Goal: Complete application form: Complete application form

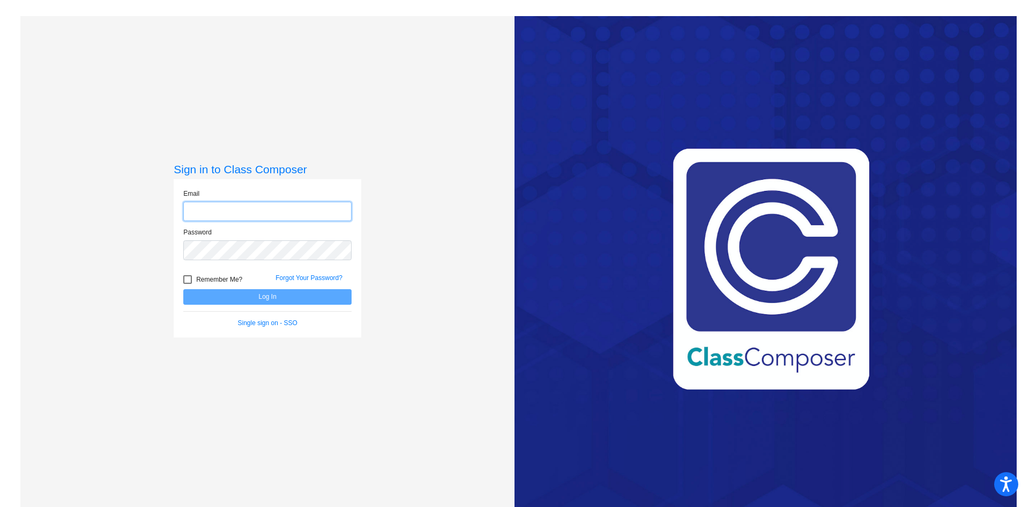
click at [232, 212] on input "email" at bounding box center [267, 212] width 168 height 20
type input "[EMAIL_ADDRESS][DOMAIN_NAME]"
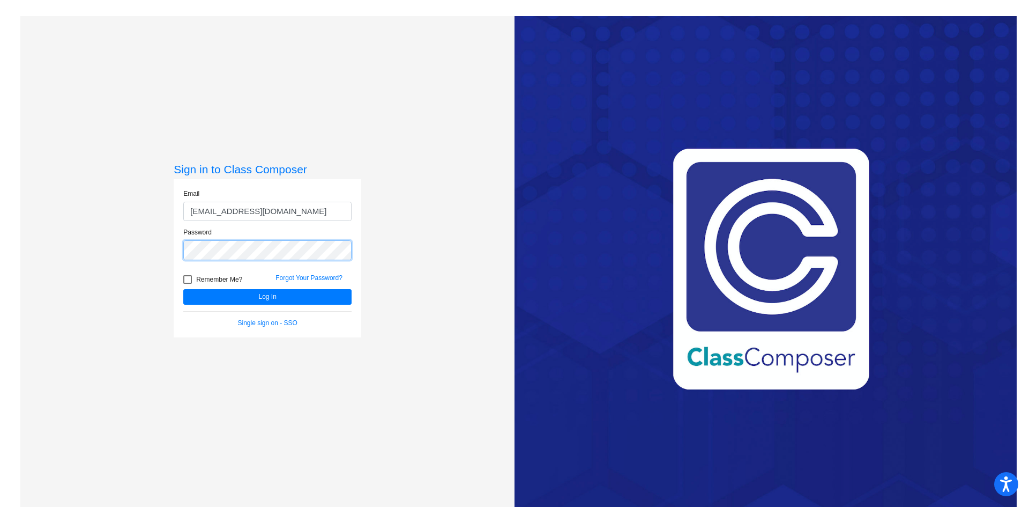
click at [183, 289] on button "Log In" at bounding box center [267, 297] width 168 height 16
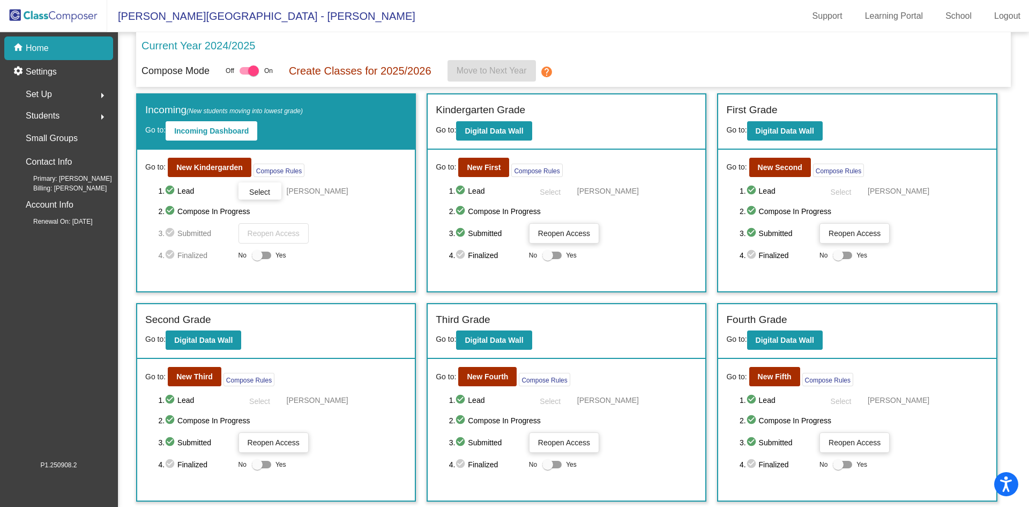
scroll to position [63, 0]
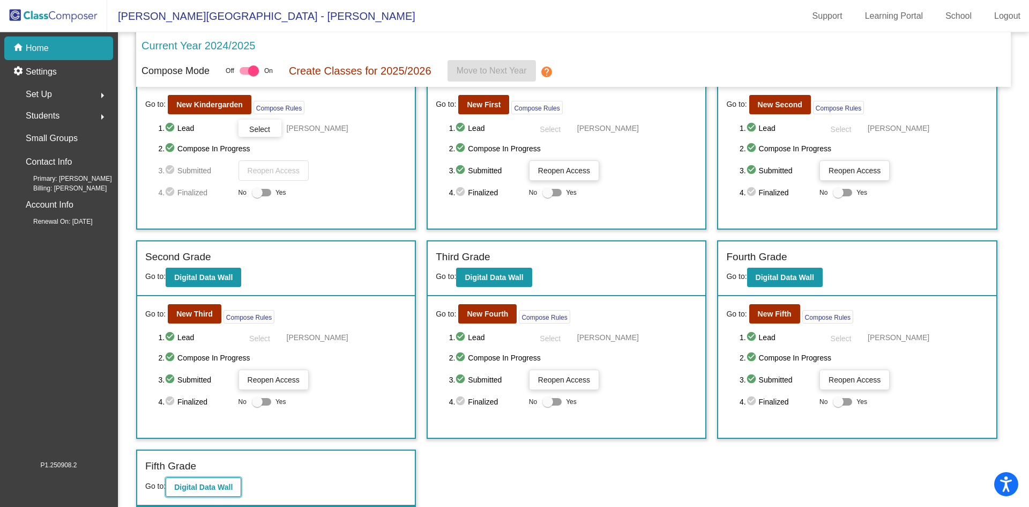
click at [192, 490] on b "Digital Data Wall" at bounding box center [203, 486] width 58 height 9
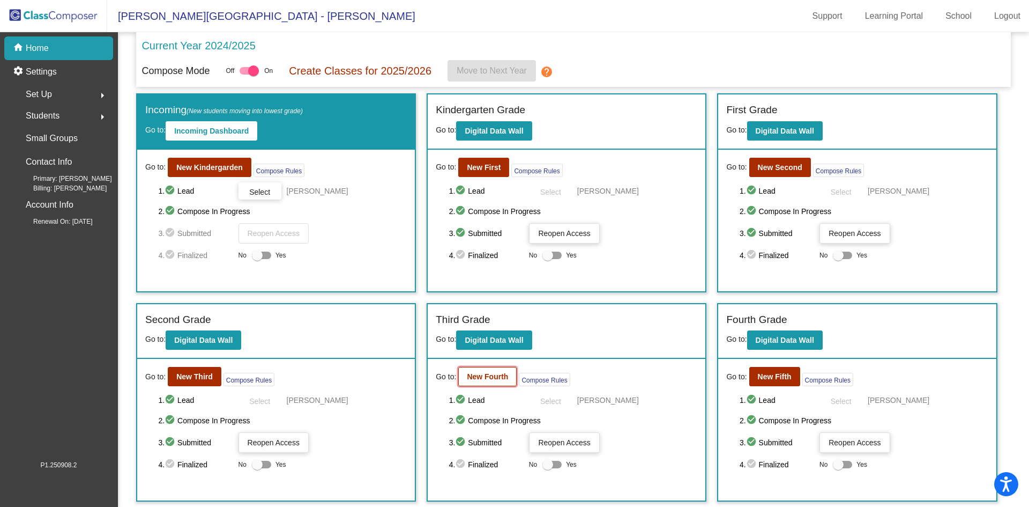
click at [485, 377] on b "New Fourth" at bounding box center [487, 376] width 41 height 9
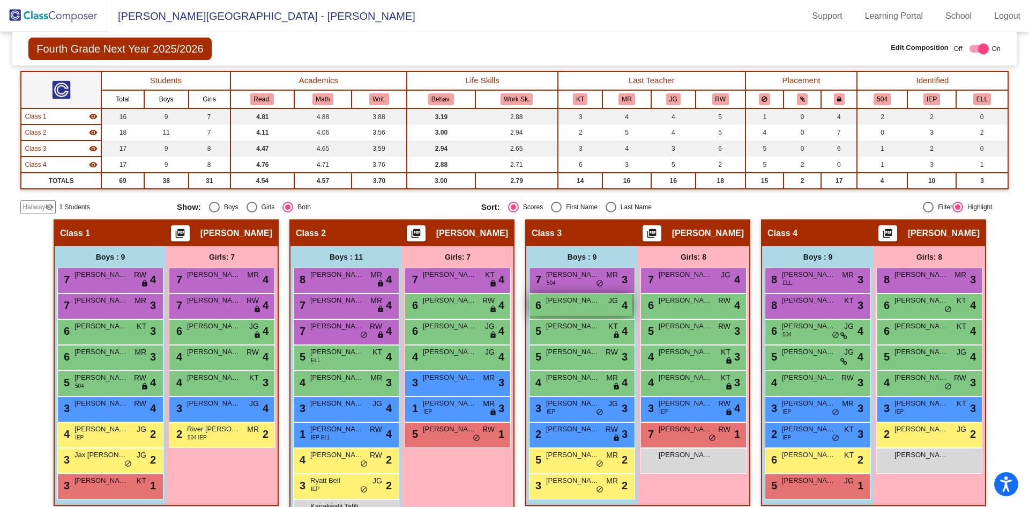
scroll to position [127, 0]
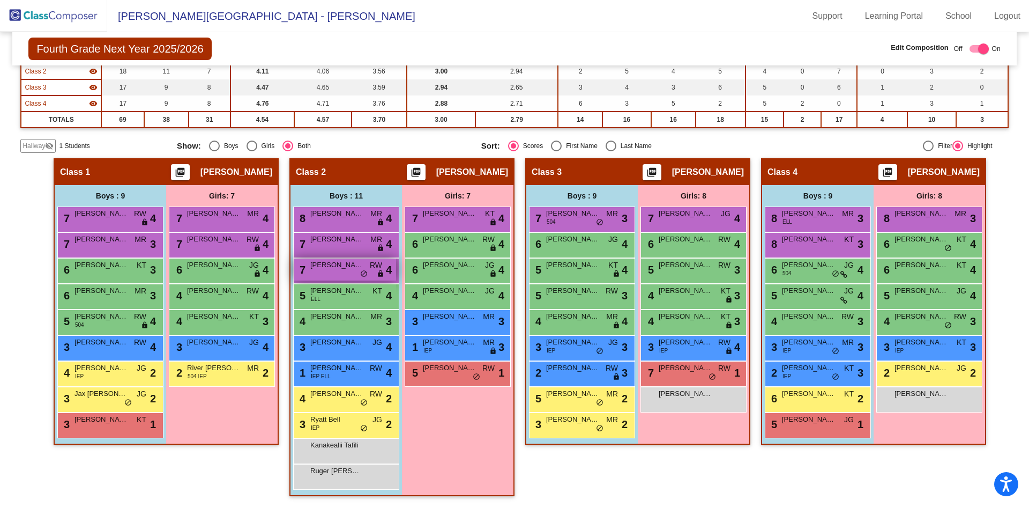
click at [337, 273] on div "7 [PERSON_NAME] RW lock do_not_disturb_alt 4" at bounding box center [345, 269] width 102 height 22
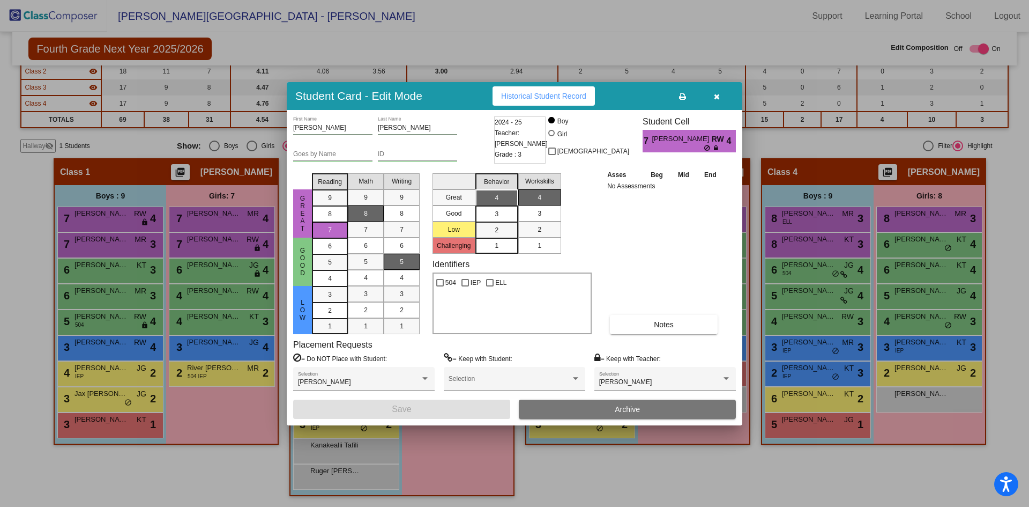
click at [718, 98] on icon "button" at bounding box center [717, 97] width 6 height 8
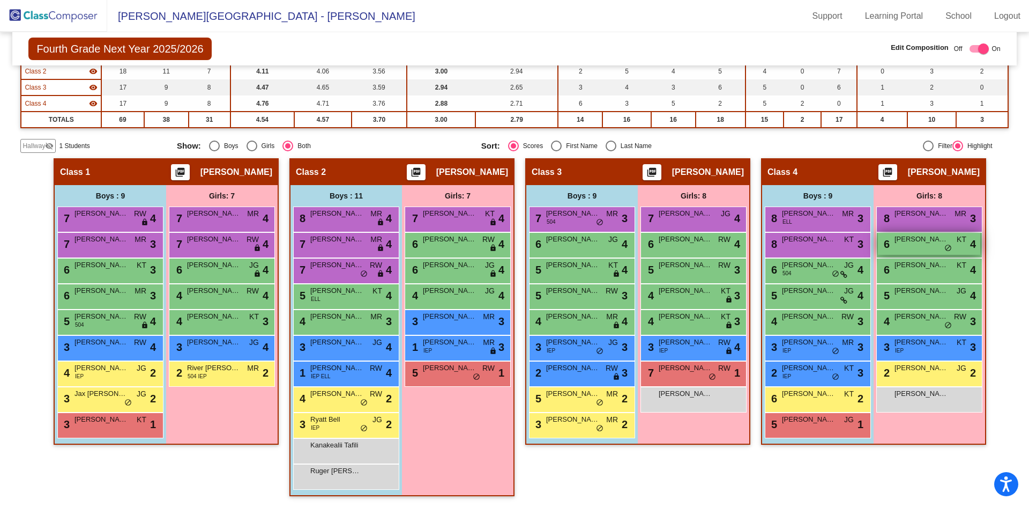
click at [937, 243] on span "[PERSON_NAME]" at bounding box center [922, 239] width 54 height 11
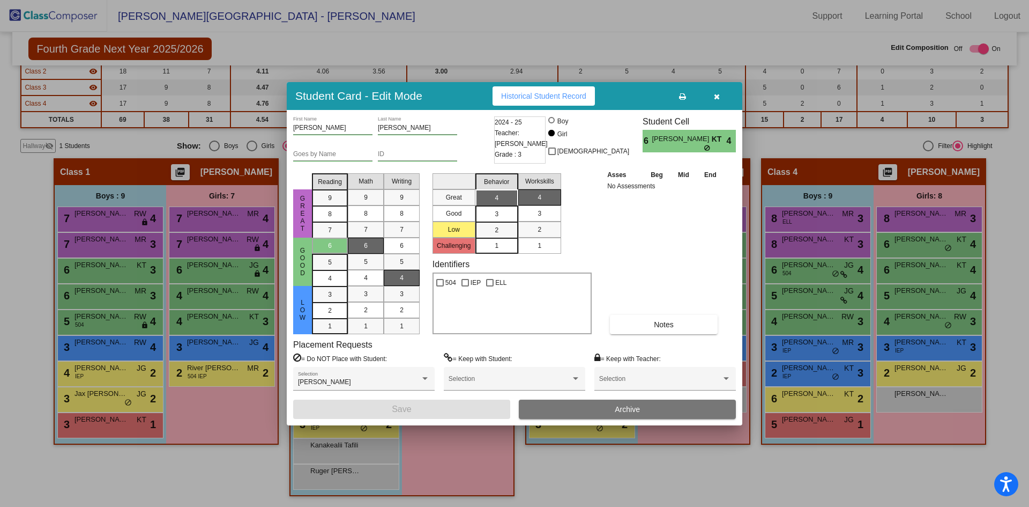
click at [715, 95] on icon "button" at bounding box center [717, 97] width 6 height 8
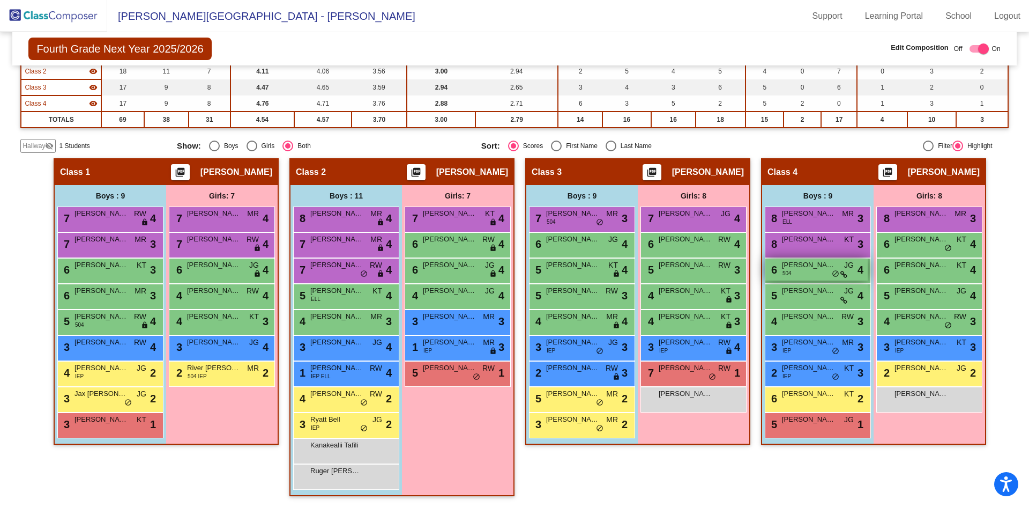
click at [816, 279] on div "6 [PERSON_NAME] 504 JG lock do_not_disturb_alt 4" at bounding box center [816, 269] width 102 height 22
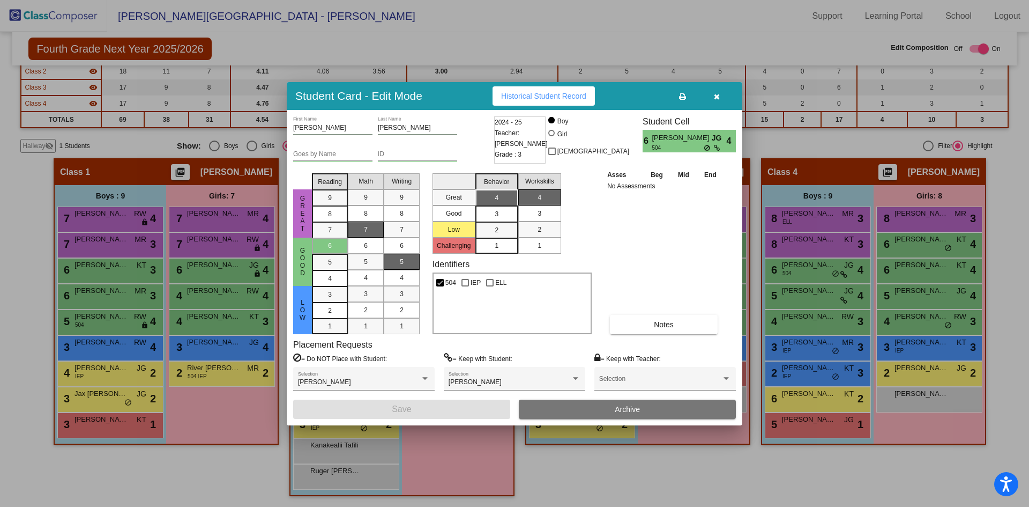
click at [715, 97] on icon "button" at bounding box center [717, 97] width 6 height 8
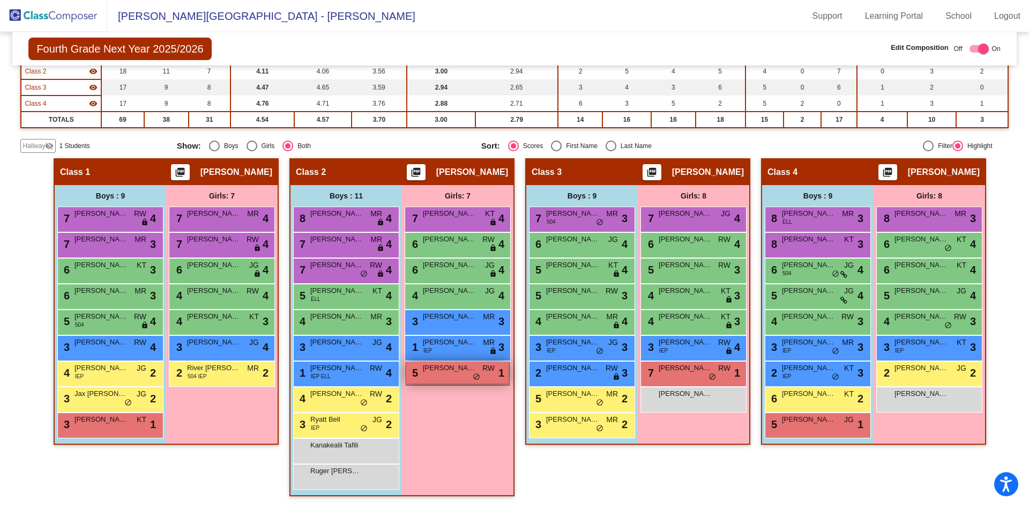
click at [460, 370] on span "[PERSON_NAME]" at bounding box center [450, 367] width 54 height 11
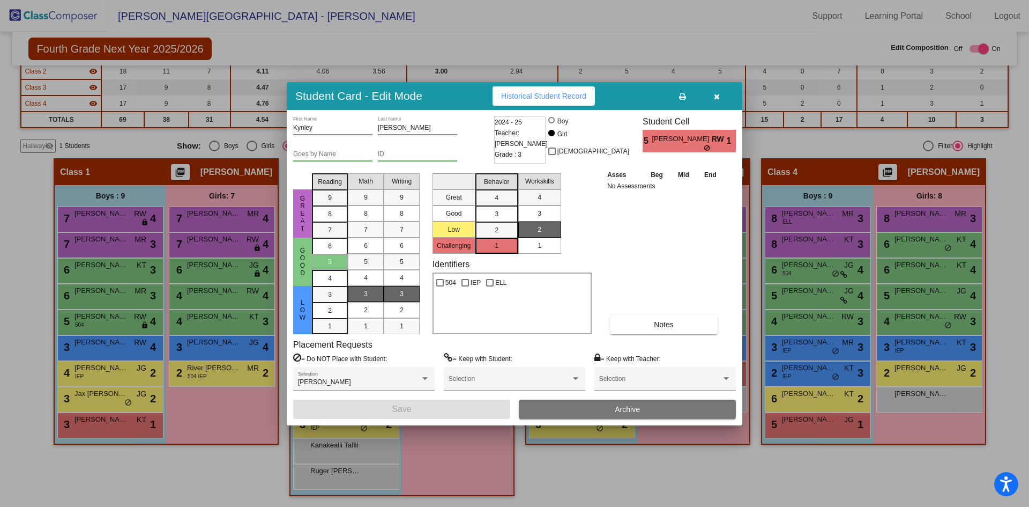
click at [724, 88] on button "button" at bounding box center [717, 95] width 34 height 19
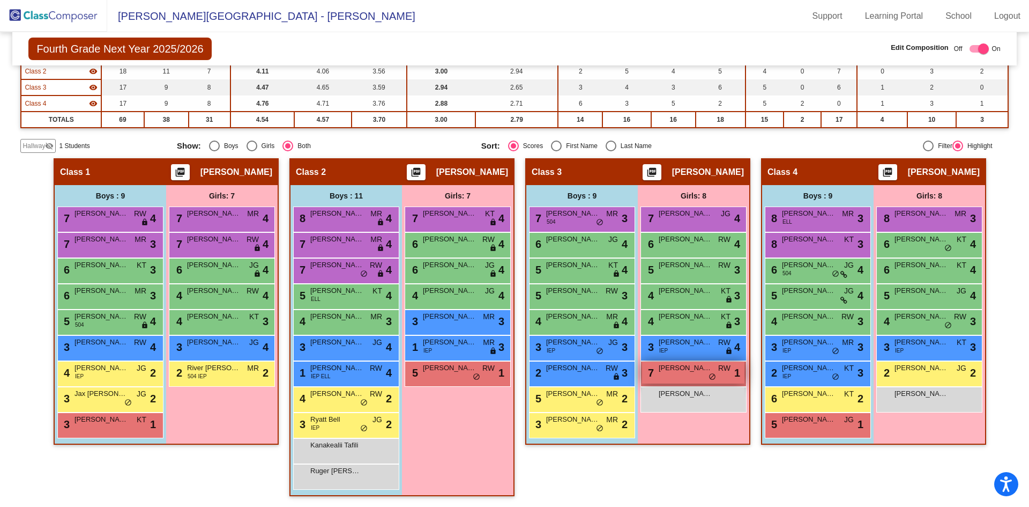
click at [699, 372] on span "[PERSON_NAME]" at bounding box center [686, 367] width 54 height 11
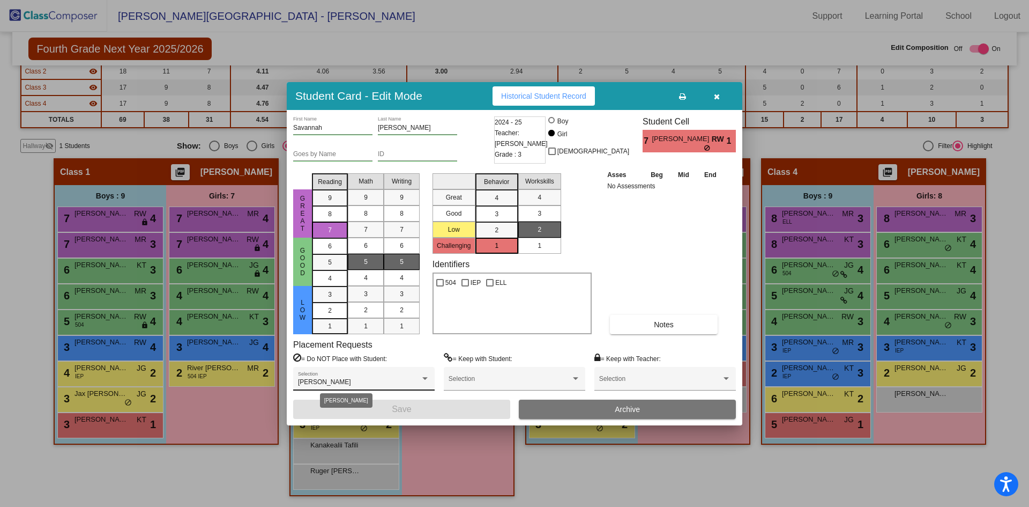
click at [426, 380] on div at bounding box center [424, 378] width 5 height 3
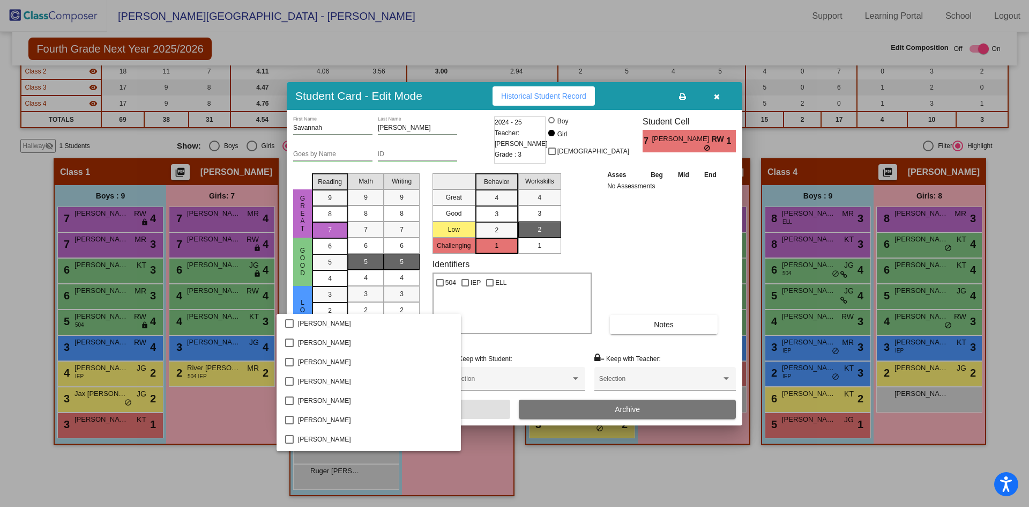
scroll to position [771, 0]
click at [720, 259] on div at bounding box center [514, 253] width 1029 height 507
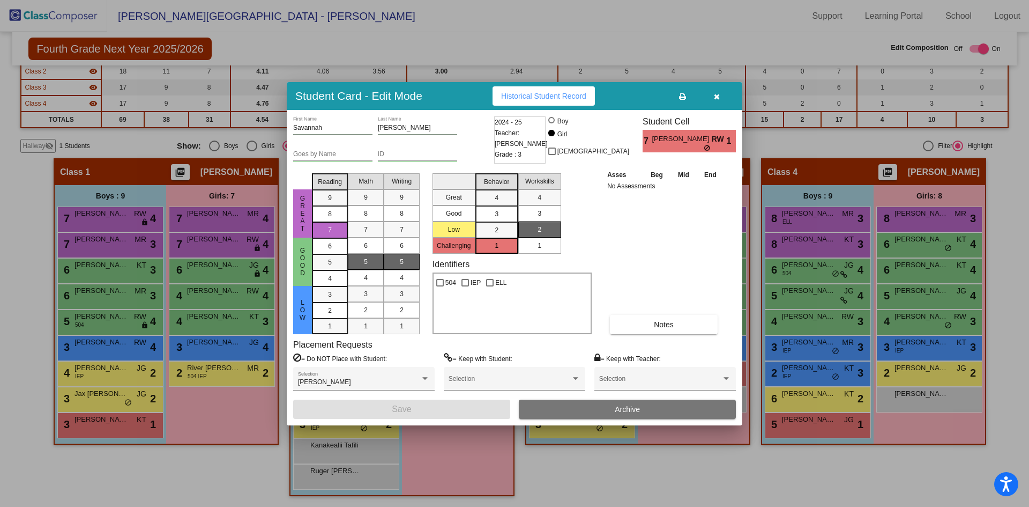
click at [721, 97] on button "button" at bounding box center [717, 95] width 34 height 19
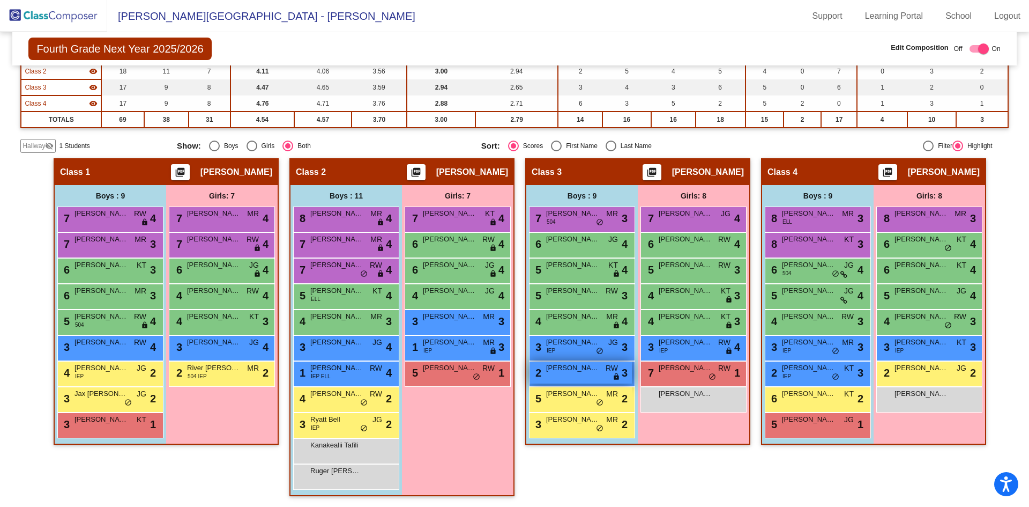
click at [594, 375] on div "2 [PERSON_NAME] RW lock do_not_disturb_alt 3" at bounding box center [581, 372] width 102 height 22
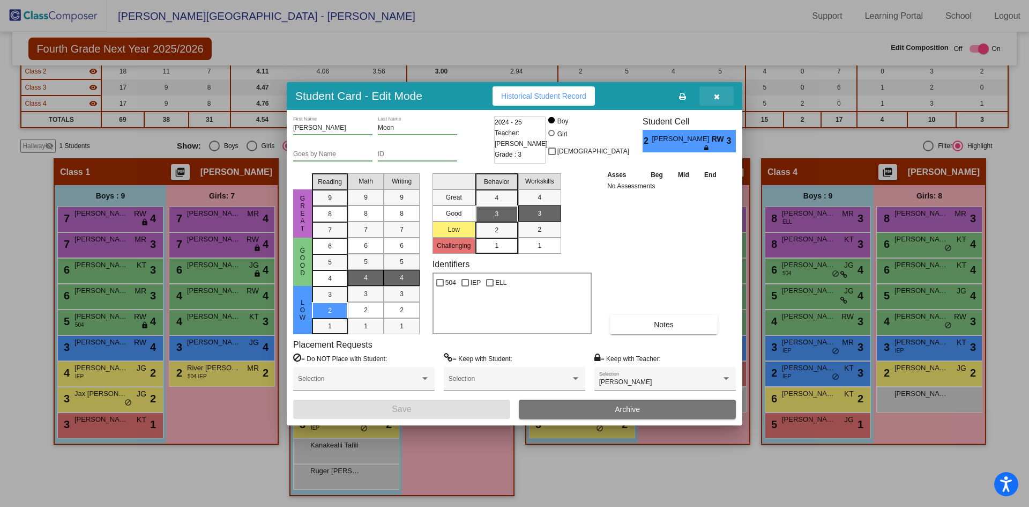
click at [714, 96] on icon "button" at bounding box center [717, 97] width 6 height 8
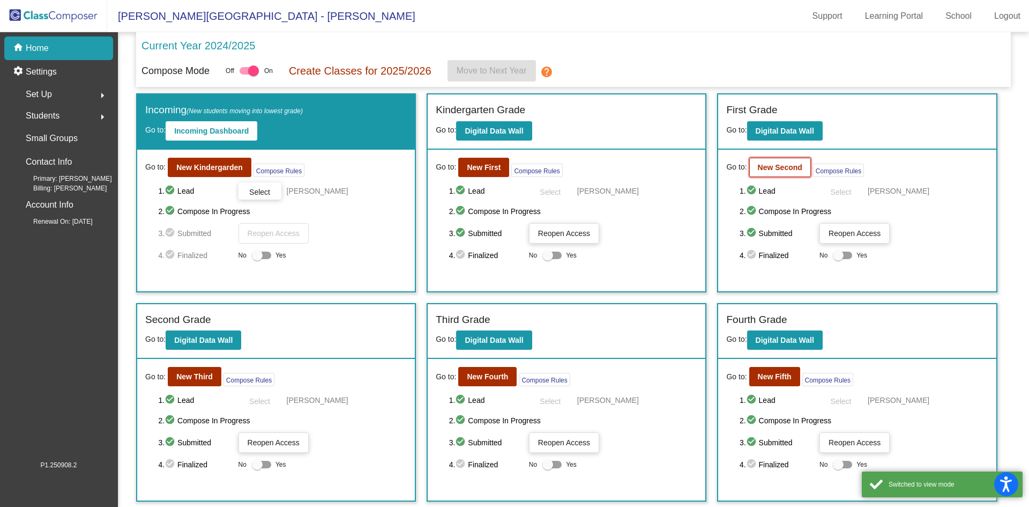
click at [773, 165] on b "New Second" at bounding box center [780, 167] width 44 height 9
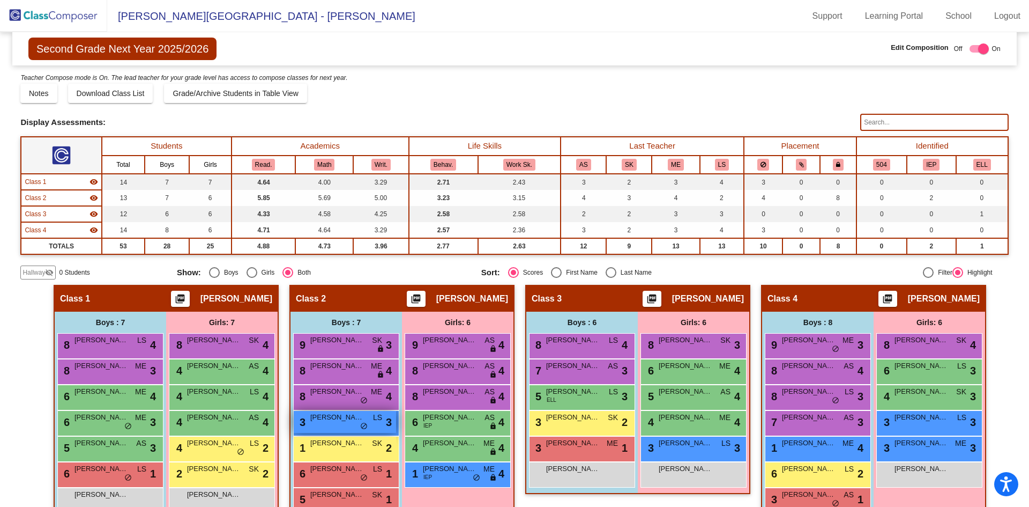
click at [355, 425] on div "3 [PERSON_NAME] LS lock do_not_disturb_alt 3" at bounding box center [345, 422] width 102 height 22
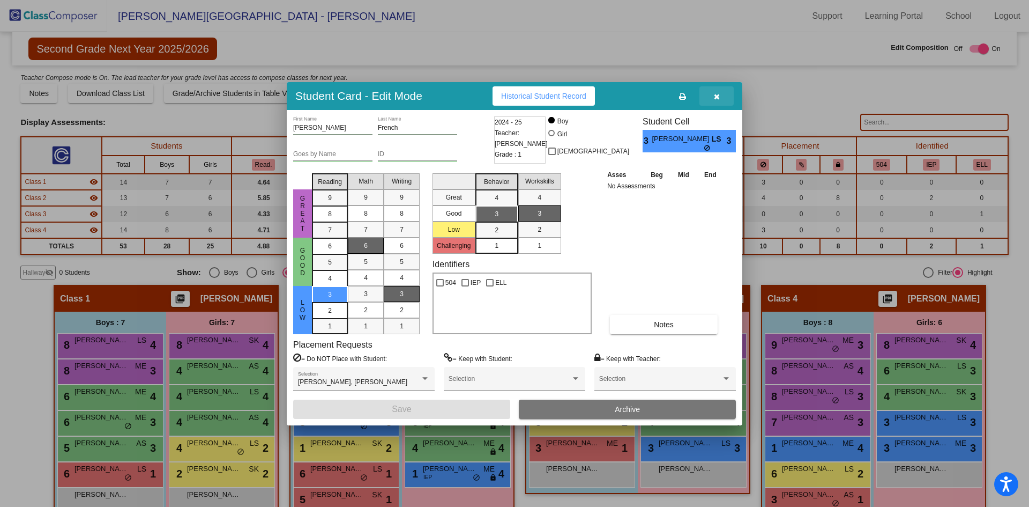
click at [719, 96] on icon "button" at bounding box center [717, 97] width 6 height 8
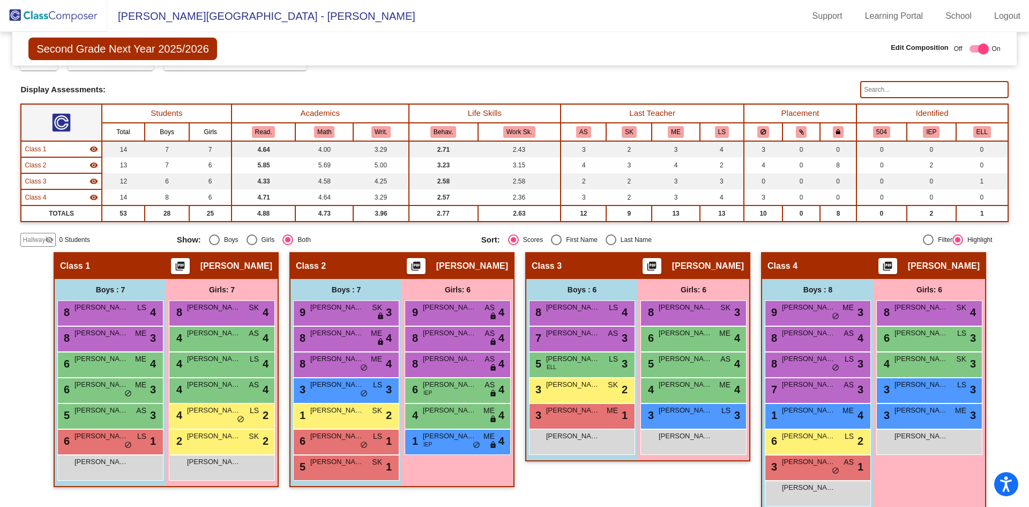
scroll to position [49, 0]
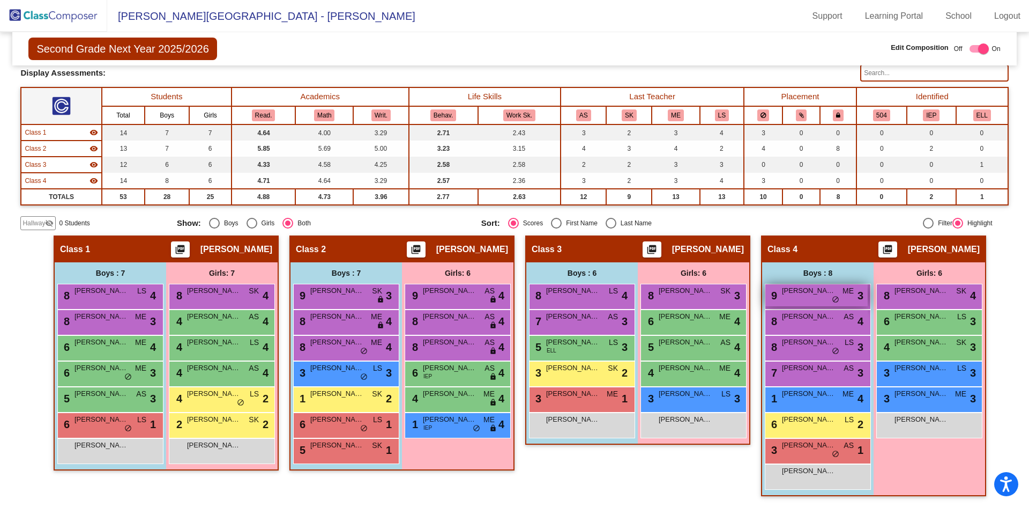
click at [791, 299] on div "9 [PERSON_NAME] ME lock do_not_disturb_alt 3" at bounding box center [816, 295] width 102 height 22
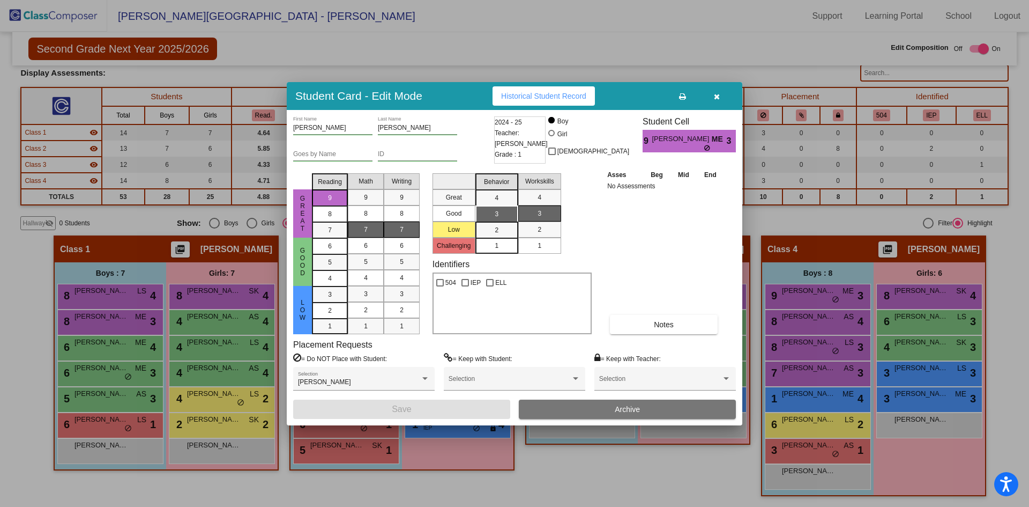
click at [720, 96] on button "button" at bounding box center [717, 95] width 34 height 19
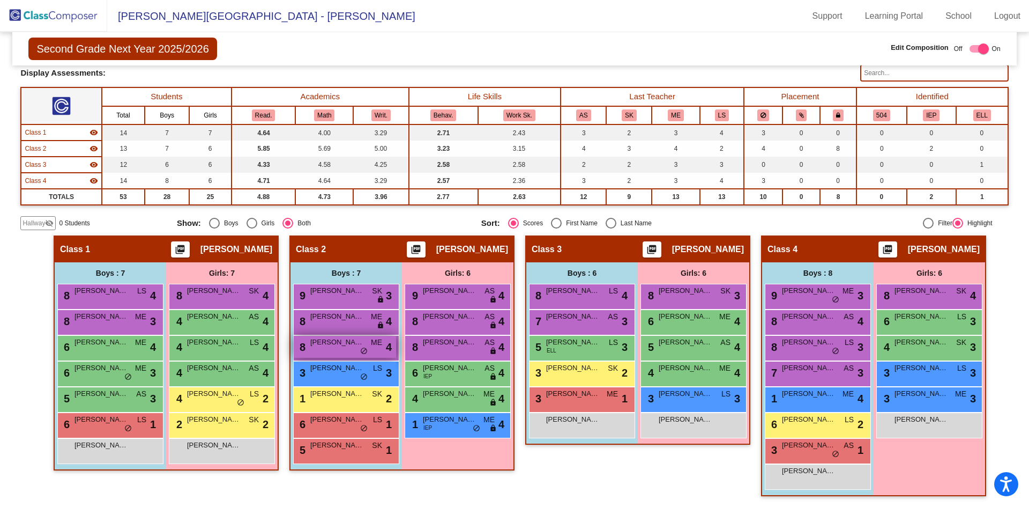
click at [331, 343] on span "[PERSON_NAME] [PERSON_NAME]" at bounding box center [337, 342] width 54 height 11
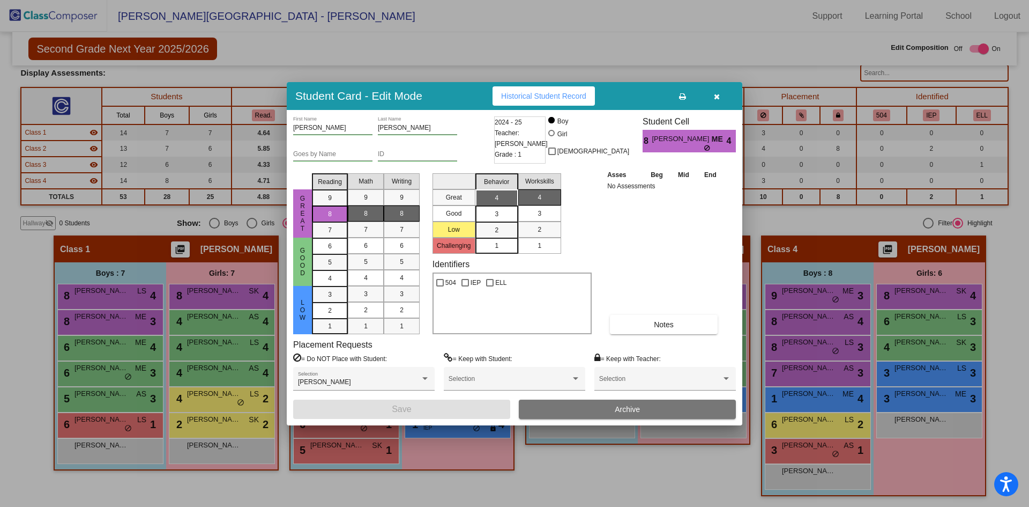
click at [720, 96] on button "button" at bounding box center [717, 95] width 34 height 19
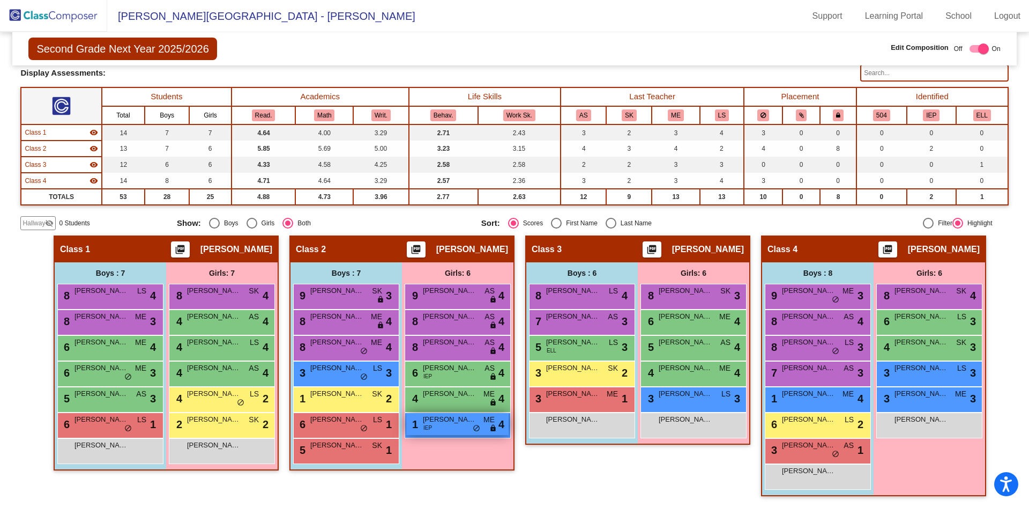
click at [434, 433] on div "1 Kenzlee [PERSON_NAME] IEP ME lock do_not_disturb_alt 4" at bounding box center [457, 424] width 102 height 22
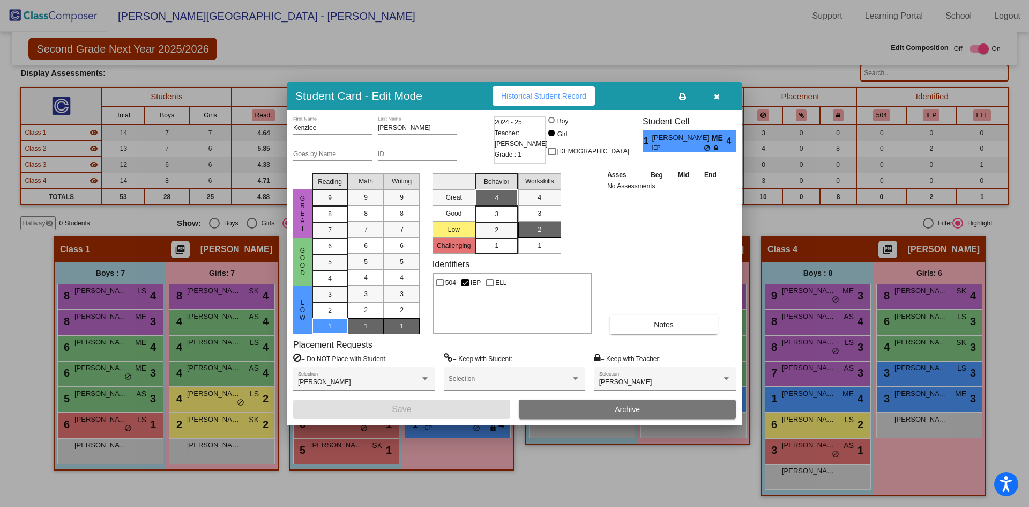
click at [715, 96] on icon "button" at bounding box center [717, 97] width 6 height 8
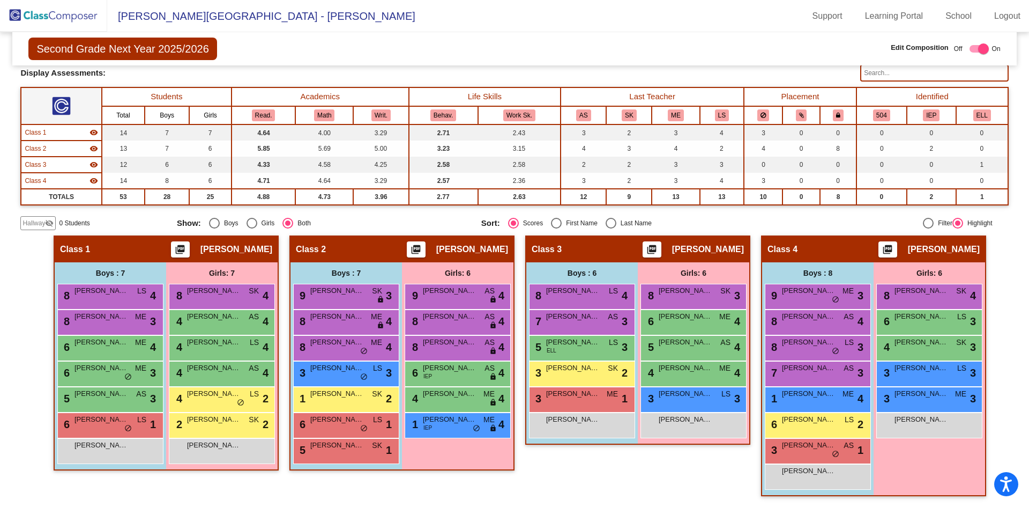
click at [638, 430] on div "8 [PERSON_NAME] SK lock do_not_disturb_alt 3 6 [PERSON_NAME] ME lock do_not_dis…" at bounding box center [693, 361] width 111 height 154
click at [703, 227] on mat-radio-group "Sort: Scores First Name Last Name" at bounding box center [629, 223] width 296 height 11
click at [755, 410] on div "Hallway - Hallway Class picture_as_pdf Add Student First Name Last Name Student…" at bounding box center [514, 370] width 988 height 271
click at [738, 472] on div "Class 3 picture_as_pdf [PERSON_NAME] Add Student First Name Last Name Student I…" at bounding box center [637, 370] width 225 height 271
click at [585, 377] on div "3 Jakoby [PERSON_NAME] lock do_not_disturb_alt 2" at bounding box center [581, 372] width 102 height 22
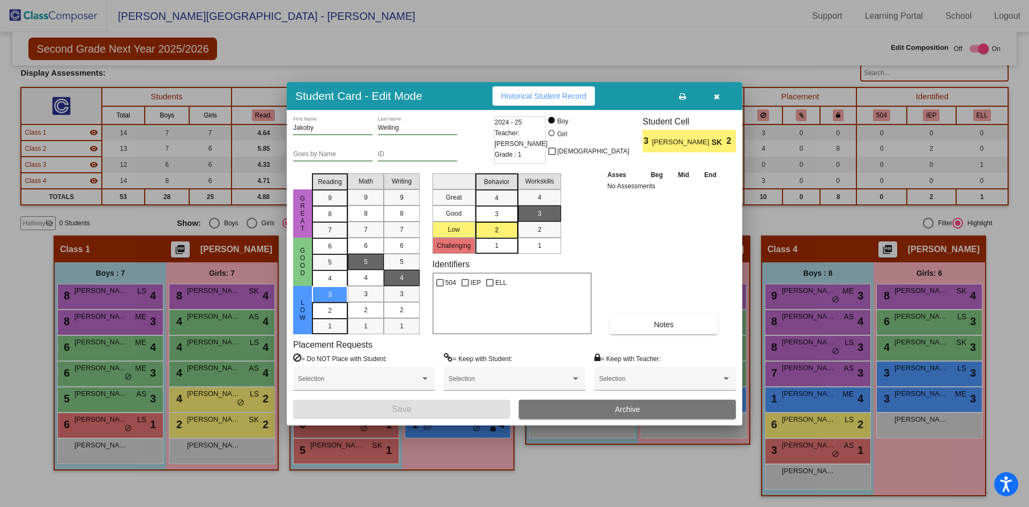
click at [716, 98] on icon "button" at bounding box center [717, 97] width 6 height 8
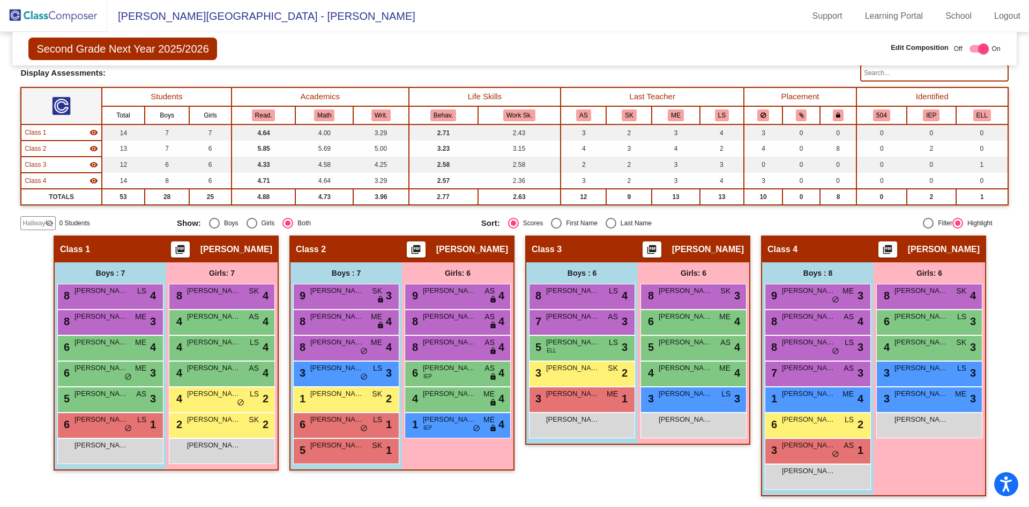
click at [49, 15] on img at bounding box center [53, 16] width 107 height 32
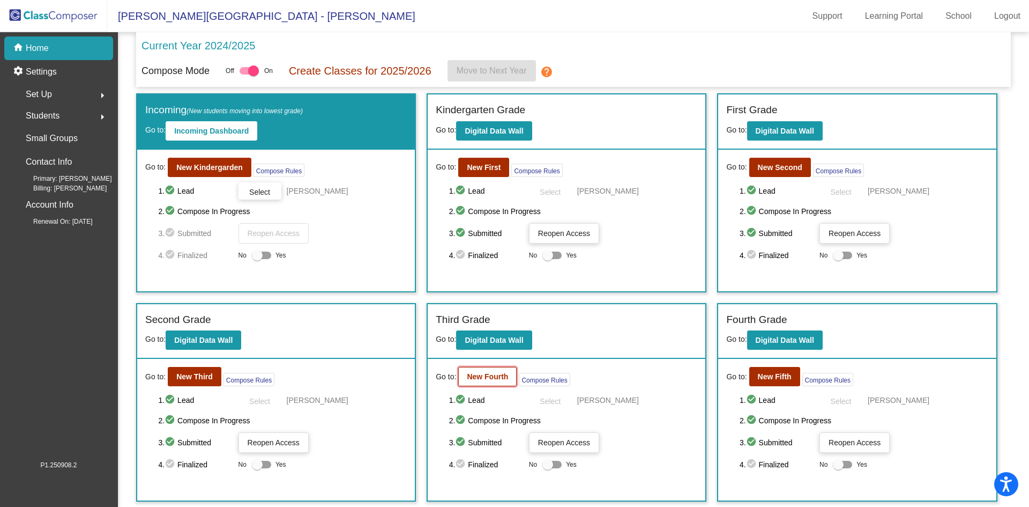
click at [497, 376] on b "New Fourth" at bounding box center [487, 376] width 41 height 9
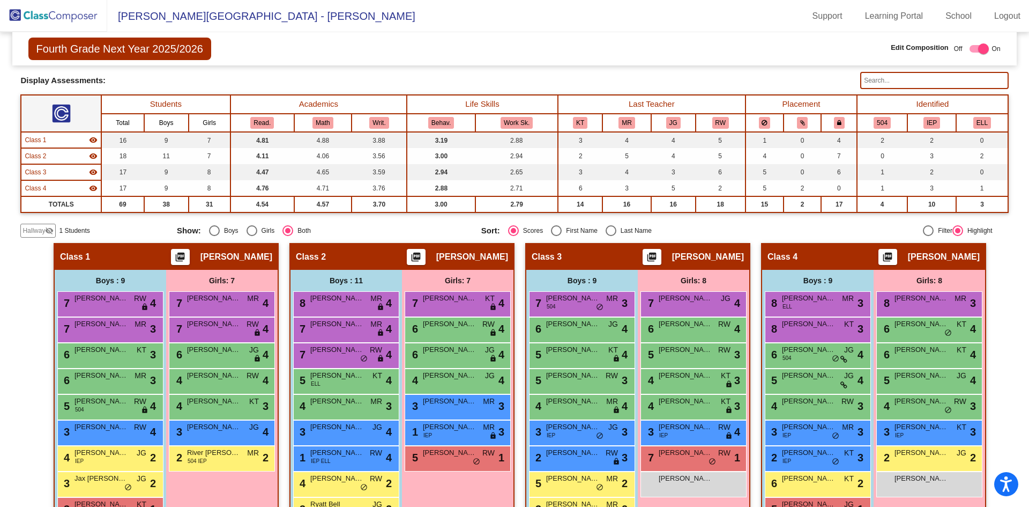
scroll to position [127, 0]
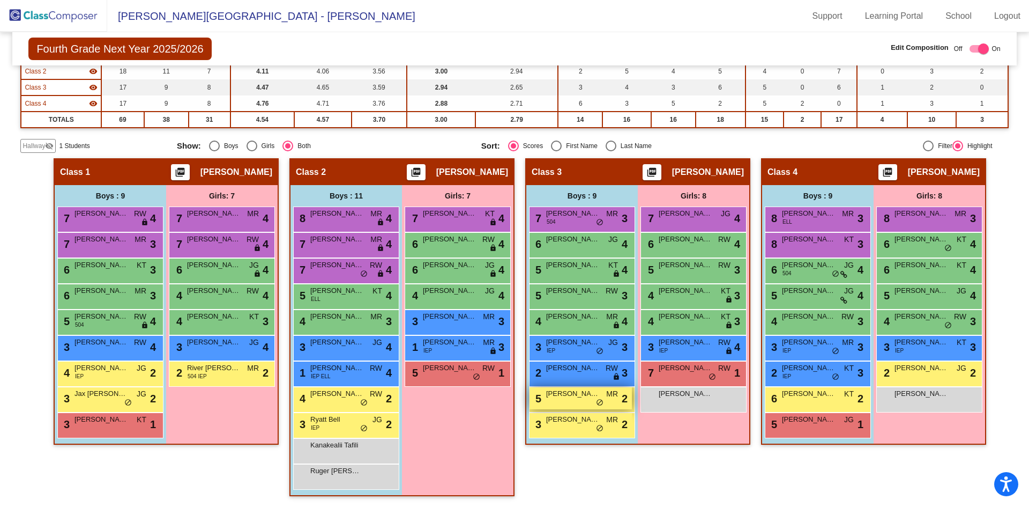
click at [568, 397] on span "[PERSON_NAME]" at bounding box center [573, 393] width 54 height 11
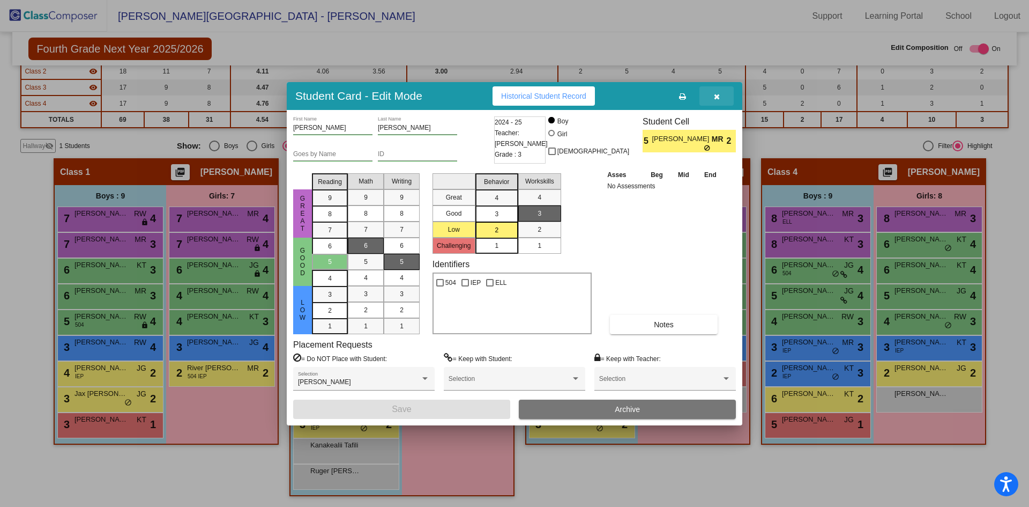
click at [719, 101] on button "button" at bounding box center [717, 95] width 34 height 19
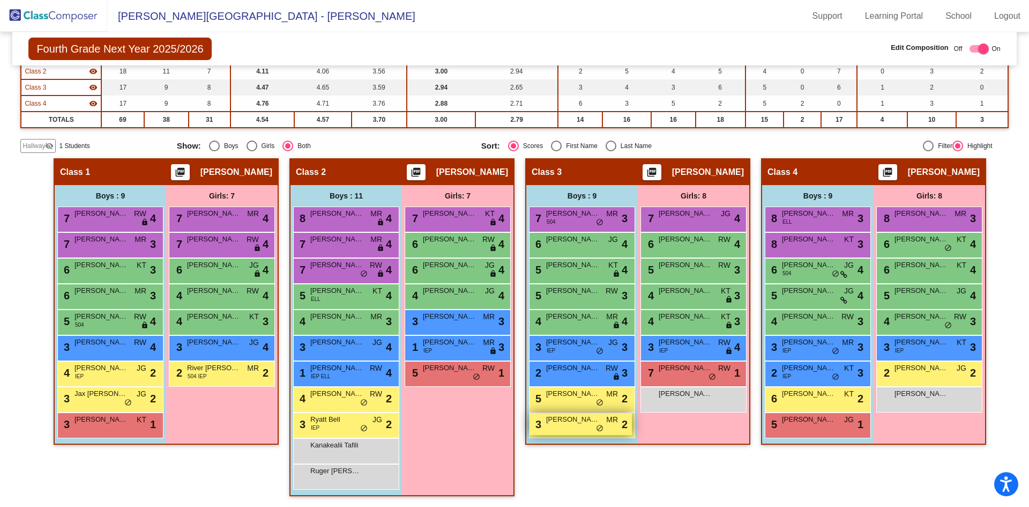
click at [592, 421] on span "[PERSON_NAME]" at bounding box center [573, 419] width 54 height 11
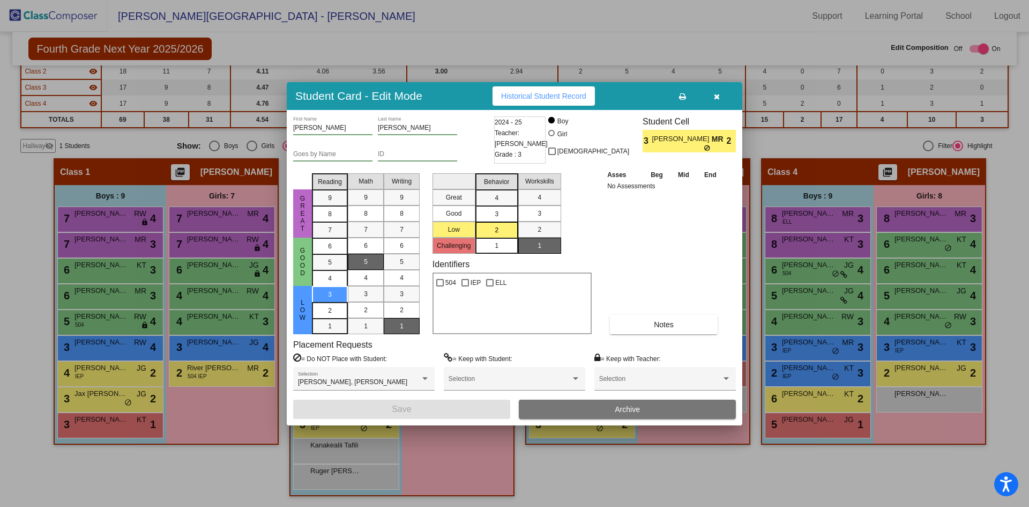
click at [716, 97] on icon "button" at bounding box center [717, 97] width 6 height 8
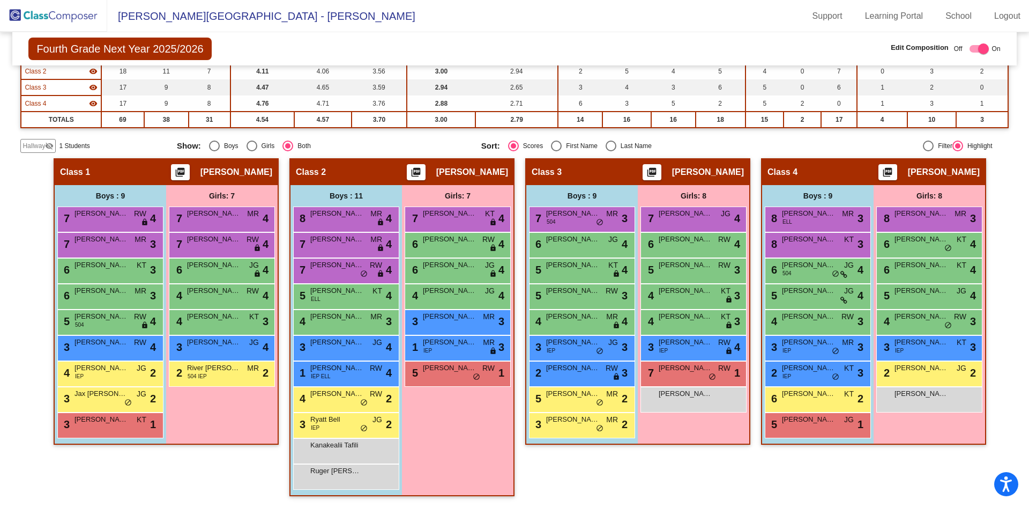
drag, startPoint x: 731, startPoint y: 373, endPoint x: 716, endPoint y: 476, distance: 104.1
drag, startPoint x: 716, startPoint y: 476, endPoint x: 962, endPoint y: 471, distance: 246.6
click at [962, 471] on div "Class 4 picture_as_pdf [PERSON_NAME] Add Student First Name Last Name Student I…" at bounding box center [873, 332] width 225 height 348
click at [928, 430] on div "Girls: 8 8 [PERSON_NAME] MR lock do_not_disturb_alt 3 6 [PERSON_NAME] KT lock d…" at bounding box center [929, 314] width 111 height 258
click at [874, 237] on div "8 [PERSON_NAME] MR lock do_not_disturb_alt 3 6 [PERSON_NAME] KT lock do_not_dis…" at bounding box center [929, 309] width 111 height 206
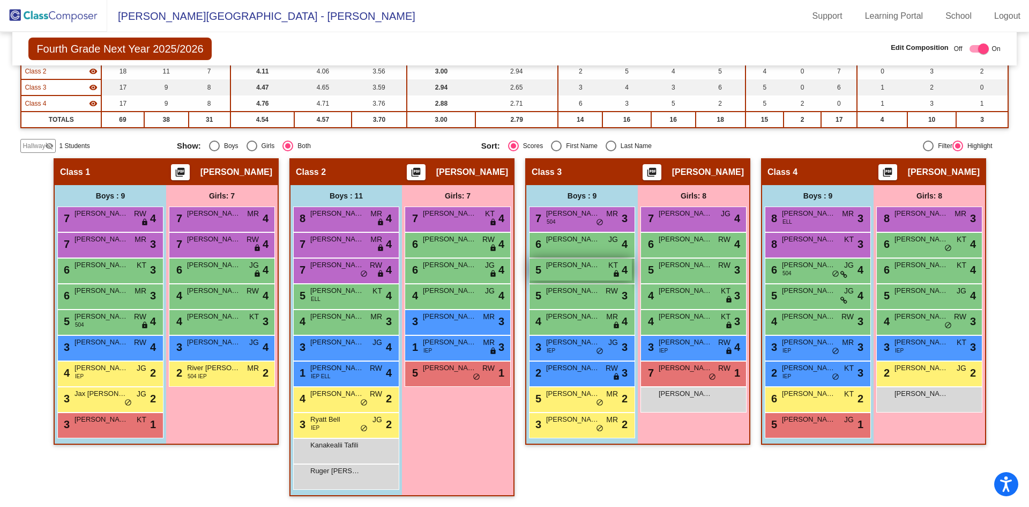
click at [597, 274] on div "5 [PERSON_NAME] KT lock do_not_disturb_alt 4" at bounding box center [581, 269] width 102 height 22
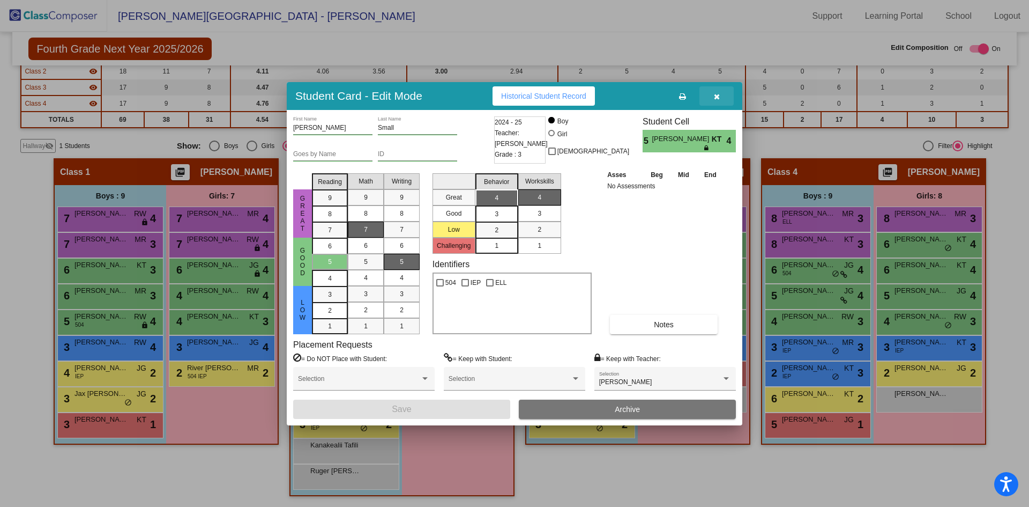
click at [719, 96] on icon "button" at bounding box center [717, 97] width 6 height 8
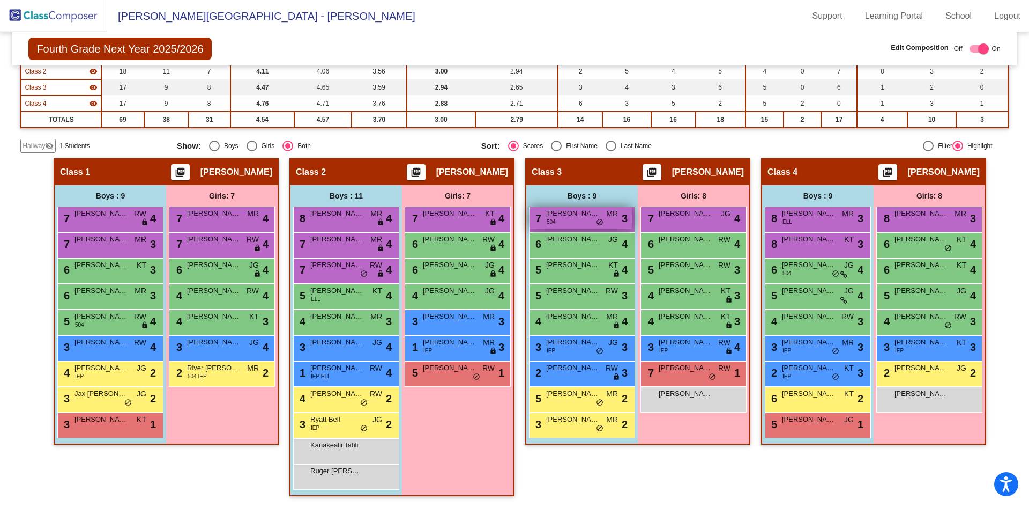
click at [596, 221] on span "do_not_disturb_alt" at bounding box center [600, 222] width 8 height 9
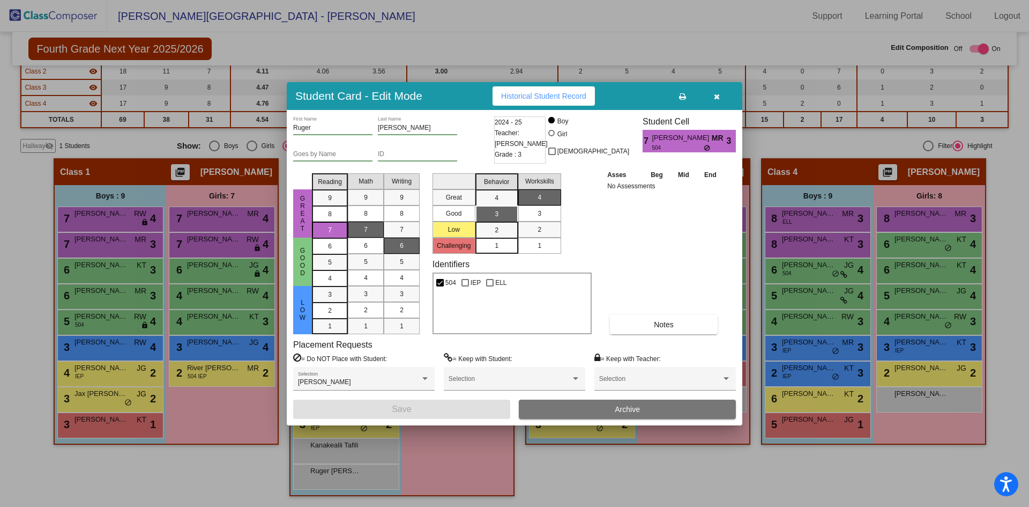
click at [720, 97] on button "button" at bounding box center [717, 95] width 34 height 19
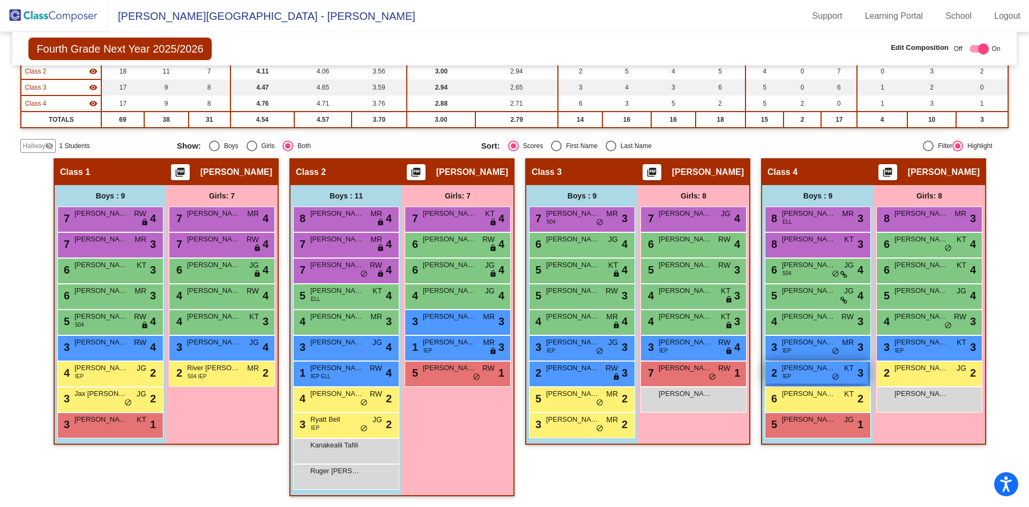
click at [818, 380] on div "2 [PERSON_NAME] IEP KT lock do_not_disturb_alt 3" at bounding box center [816, 372] width 102 height 22
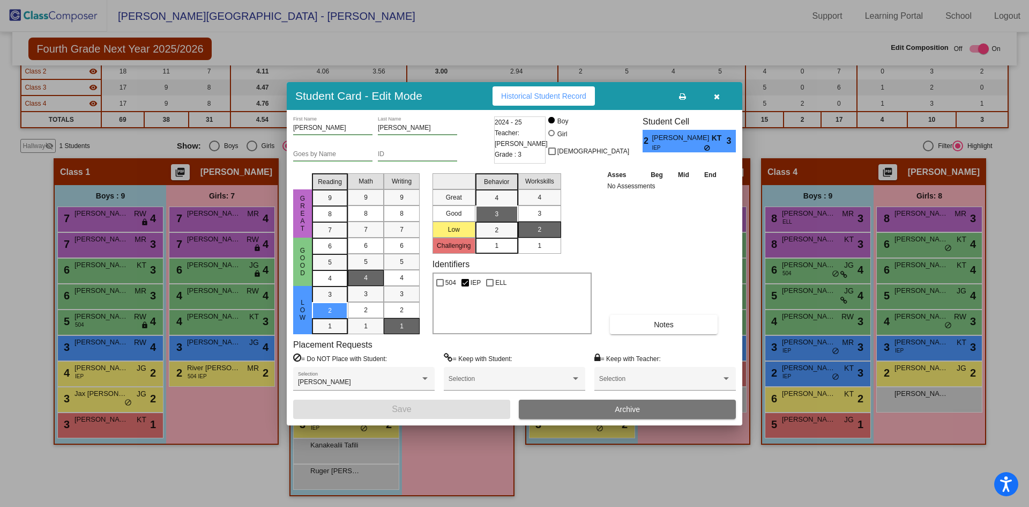
click at [720, 95] on button "button" at bounding box center [717, 95] width 34 height 19
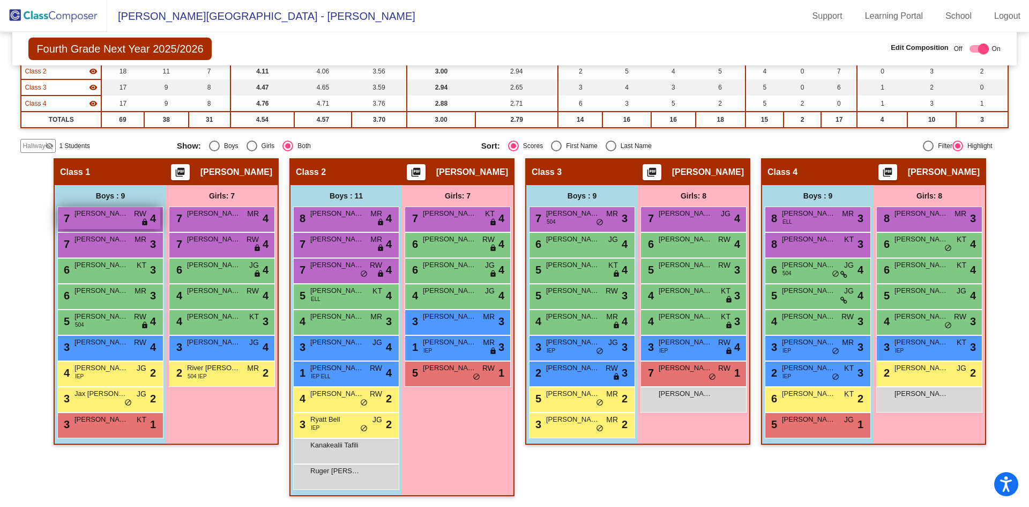
click at [109, 213] on span "[PERSON_NAME]" at bounding box center [102, 213] width 54 height 11
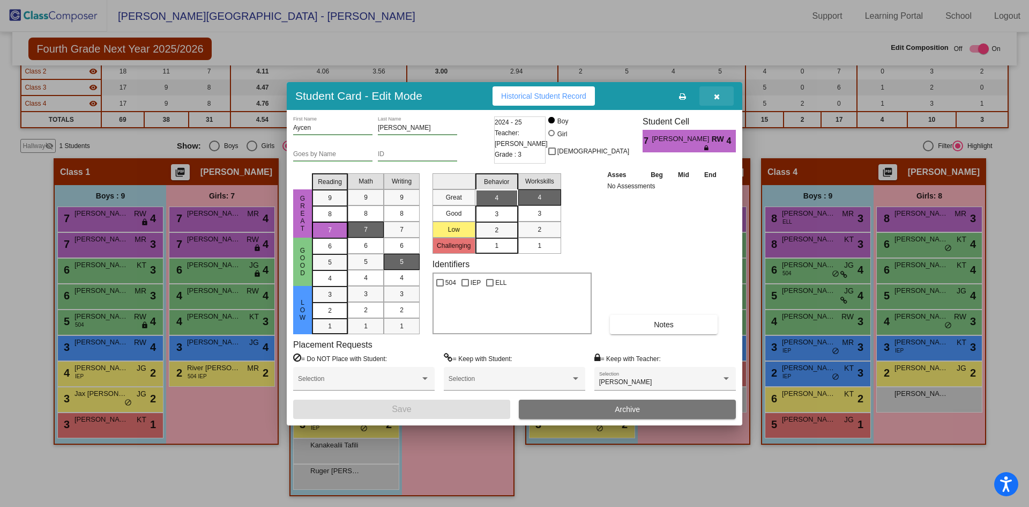
click at [716, 100] on icon "button" at bounding box center [717, 97] width 6 height 8
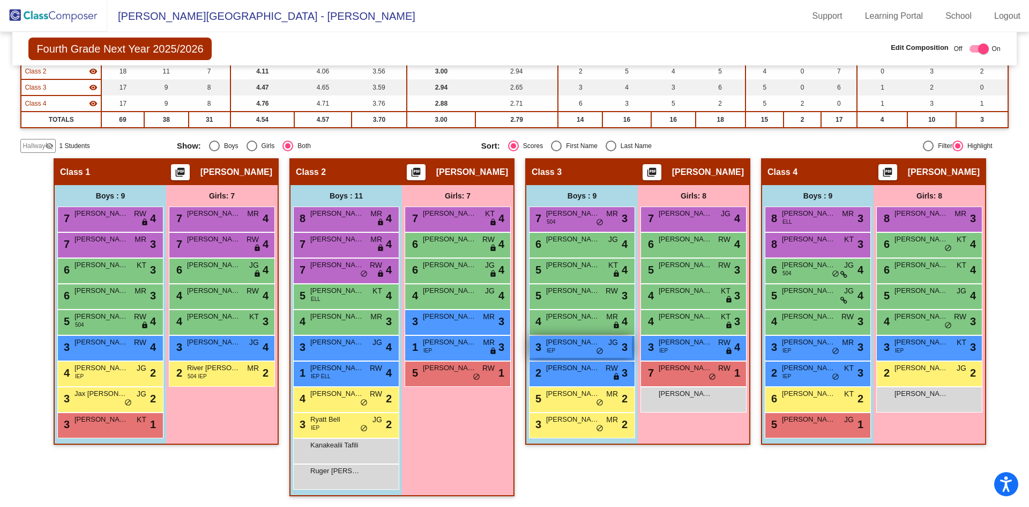
click at [567, 354] on div "3 [PERSON_NAME] IEP JG lock do_not_disturb_alt 3" at bounding box center [581, 347] width 102 height 22
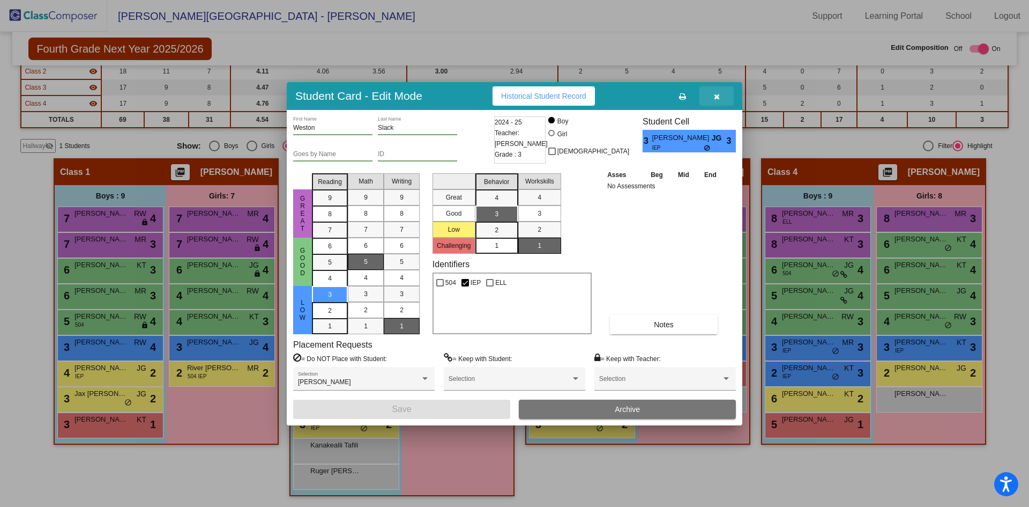
click at [724, 93] on button "button" at bounding box center [717, 95] width 34 height 19
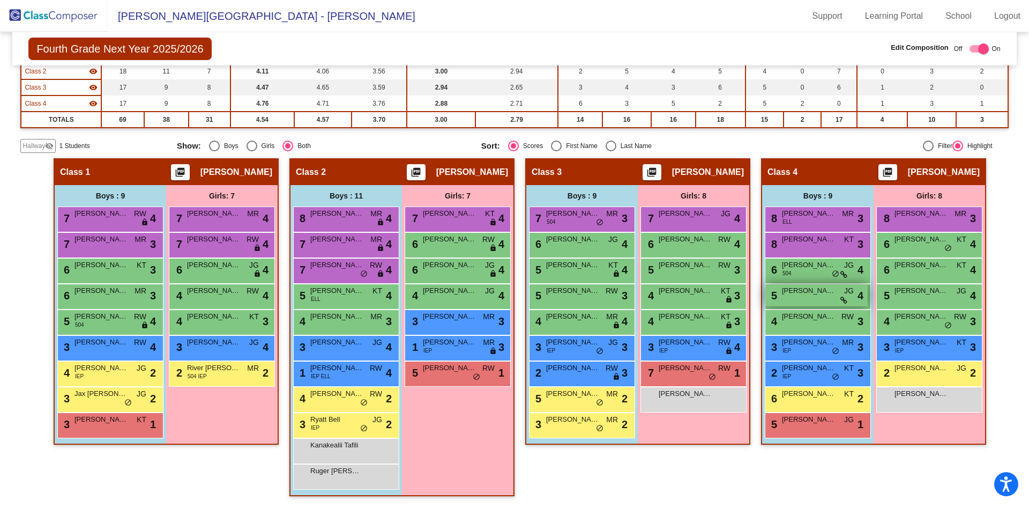
click at [813, 294] on span "[PERSON_NAME]" at bounding box center [809, 290] width 54 height 11
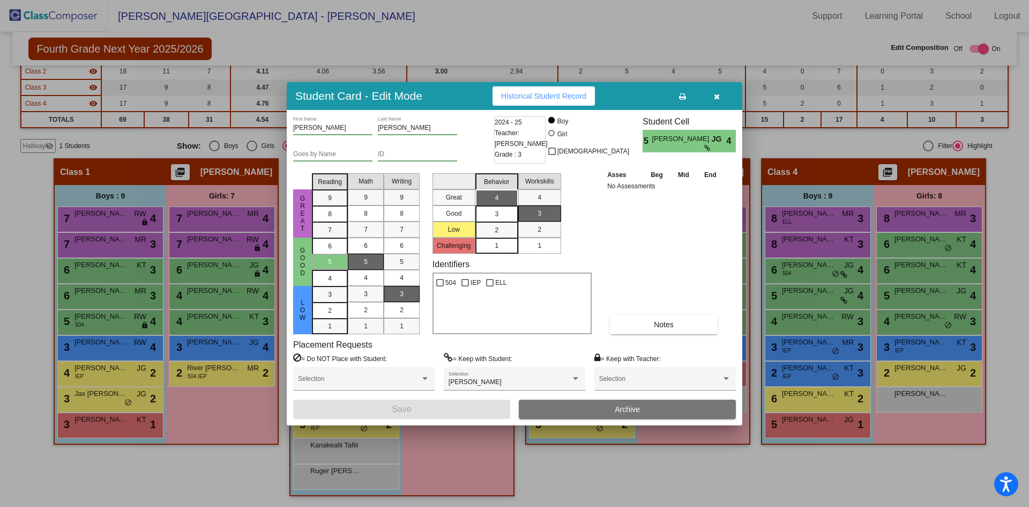
click at [718, 91] on button "button" at bounding box center [717, 95] width 34 height 19
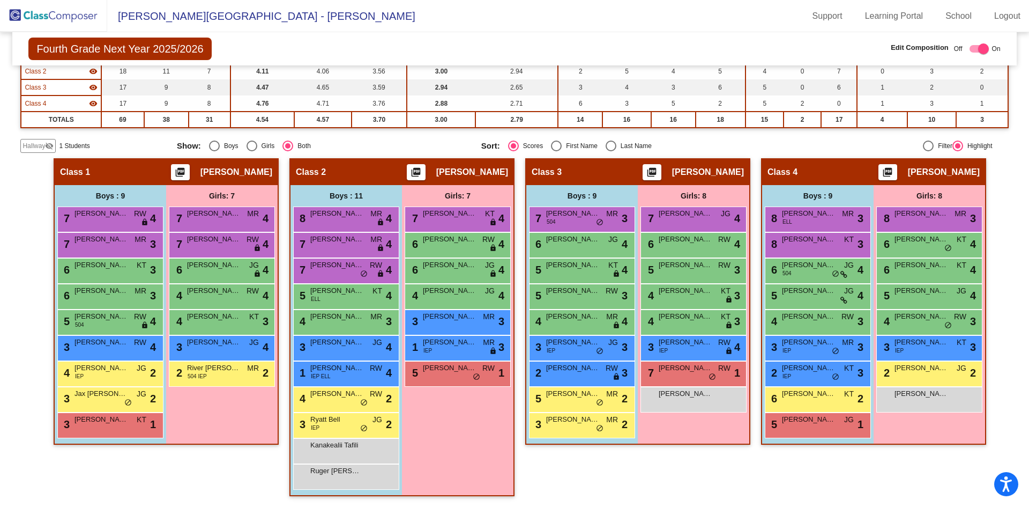
drag, startPoint x: 39, startPoint y: 10, endPoint x: 48, endPoint y: 24, distance: 16.7
click at [39, 11] on img at bounding box center [53, 16] width 107 height 32
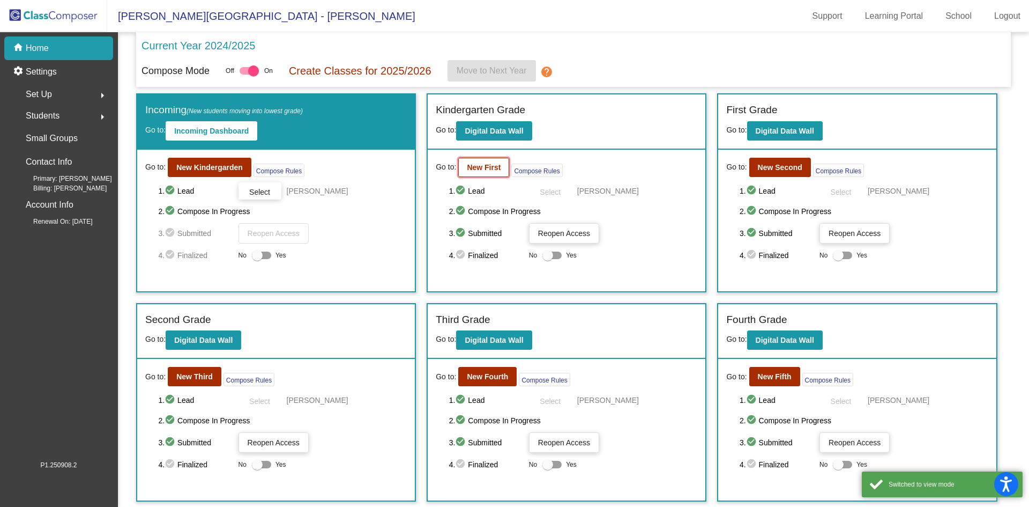
click at [474, 175] on button "New First" at bounding box center [483, 167] width 51 height 19
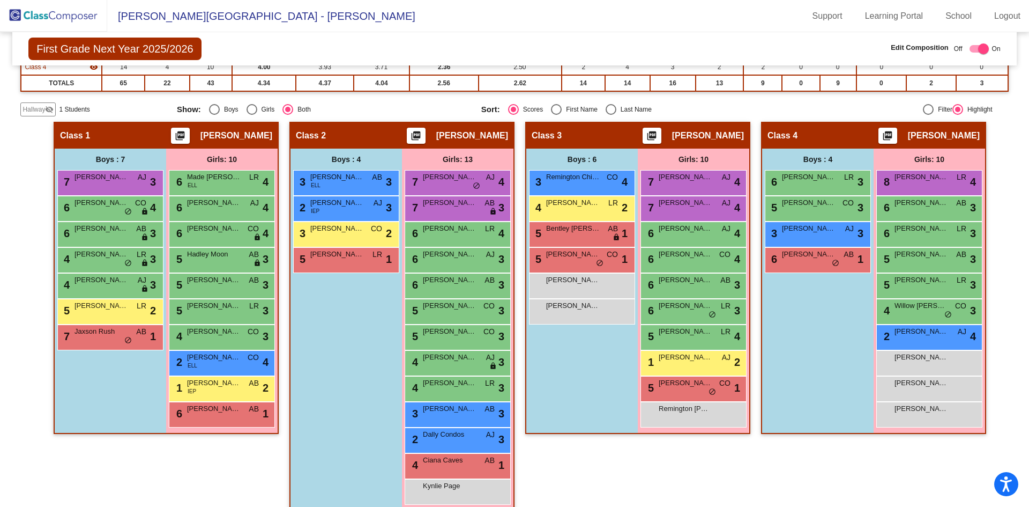
scroll to position [178, 0]
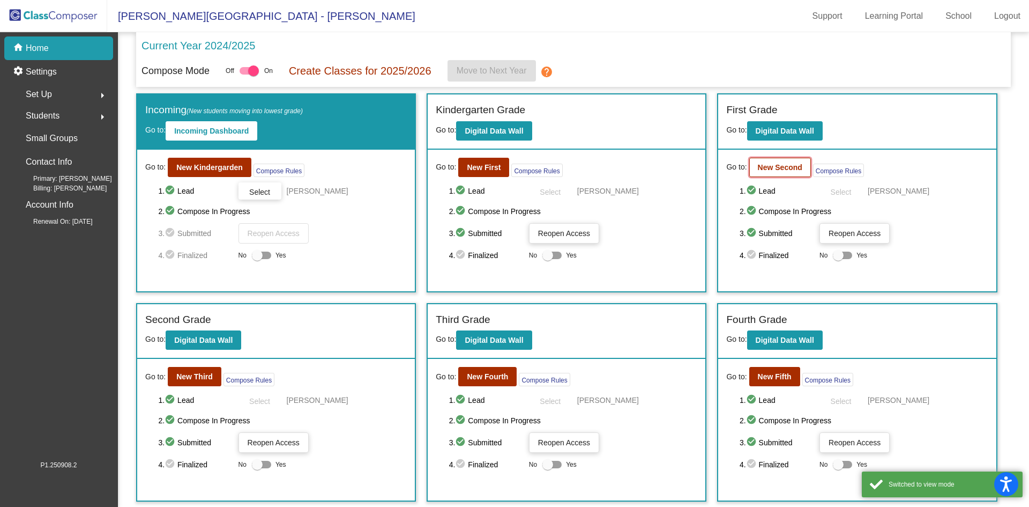
click at [772, 174] on button "New Second" at bounding box center [780, 167] width 62 height 19
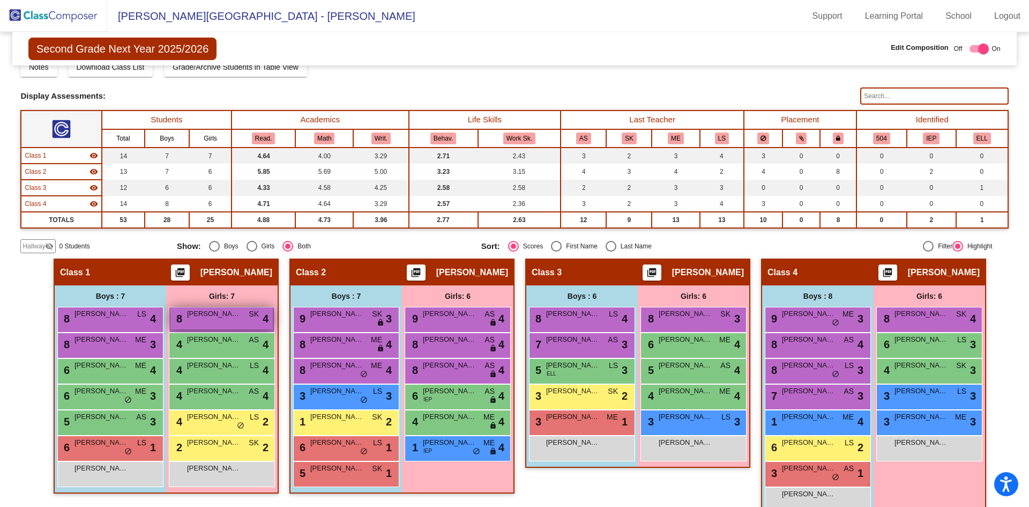
scroll to position [49, 0]
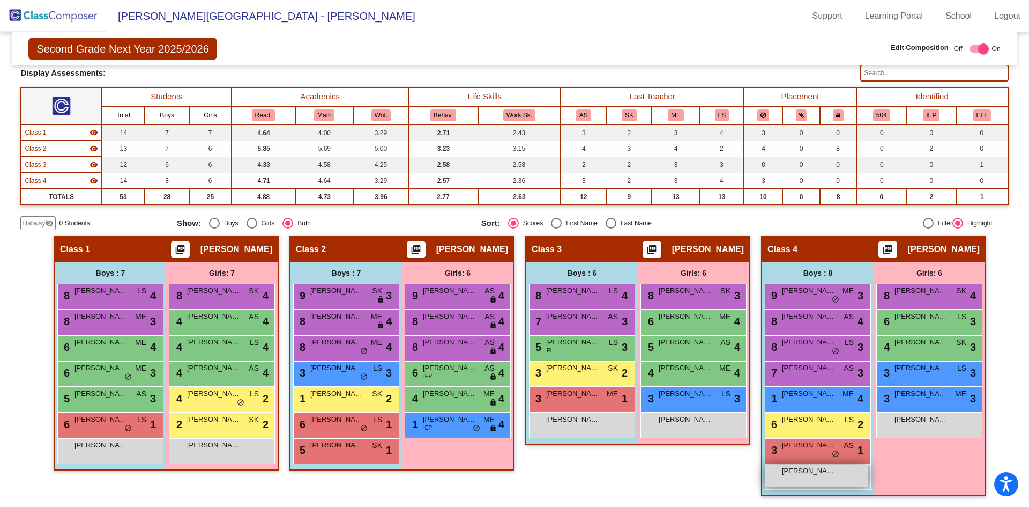
click at [811, 481] on div "[PERSON_NAME] lock do_not_disturb_alt" at bounding box center [816, 475] width 102 height 22
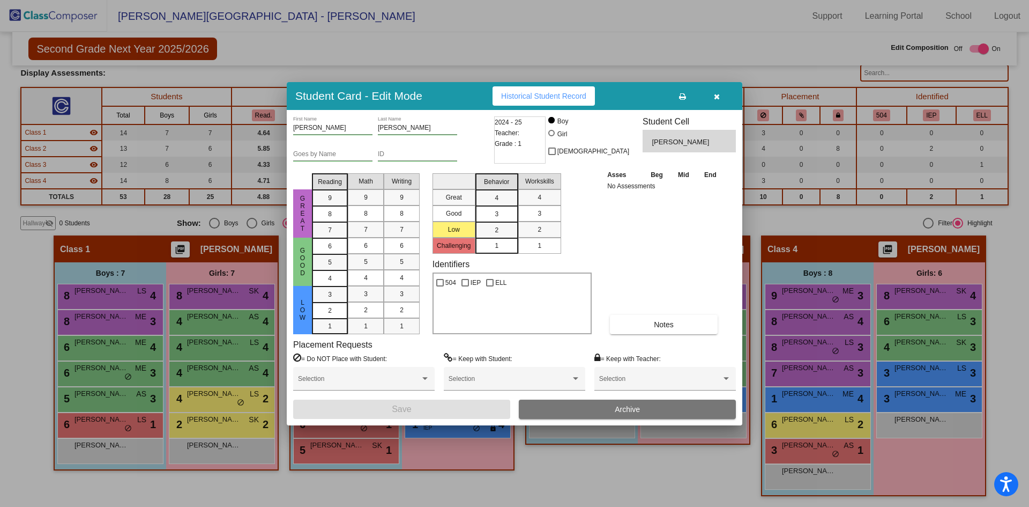
click at [715, 96] on icon "button" at bounding box center [717, 97] width 6 height 8
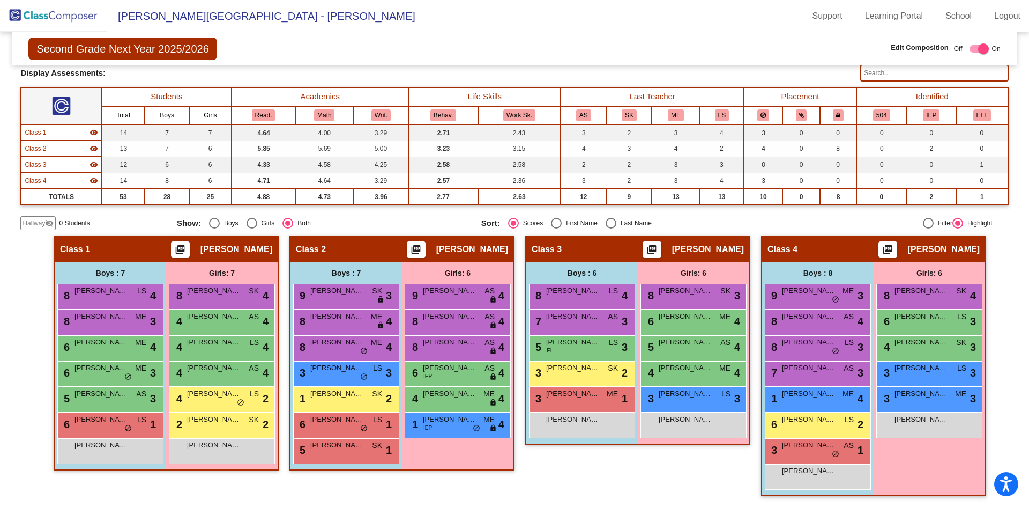
click at [901, 454] on div "Girls: 6 8 [PERSON_NAME] SK lock do_not_disturb_alt 4 6 [PERSON_NAME] LS lock d…" at bounding box center [929, 378] width 111 height 233
click at [518, 261] on div "Hallway - Hallway Class picture_as_pdf Add Student First Name Last Name Student…" at bounding box center [514, 370] width 988 height 271
click at [754, 291] on div "Hallway - Hallway Class picture_as_pdf Add Student First Name Last Name Student…" at bounding box center [514, 370] width 988 height 271
click at [368, 325] on div "8 [PERSON_NAME] ME lock do_not_disturb_alt 4" at bounding box center [345, 321] width 102 height 22
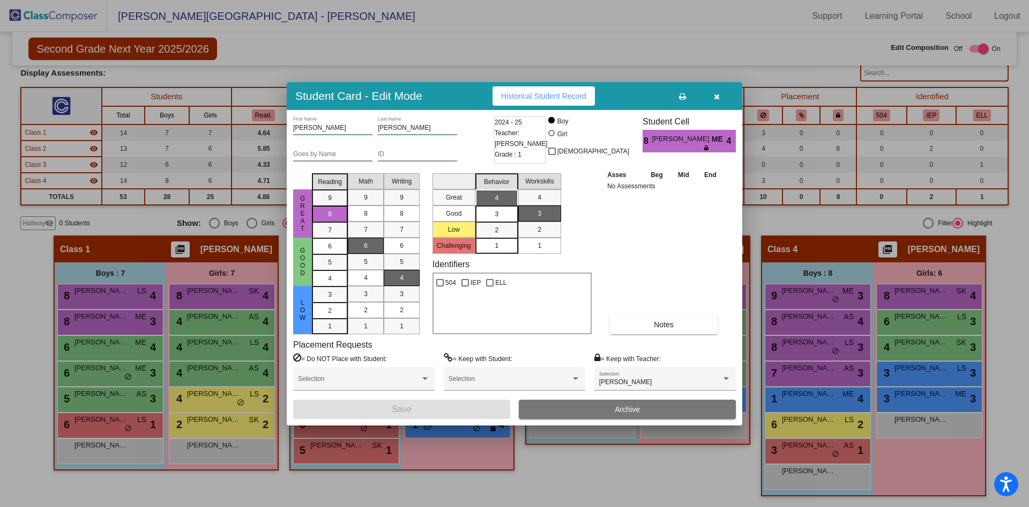
click at [717, 93] on icon "button" at bounding box center [717, 97] width 6 height 8
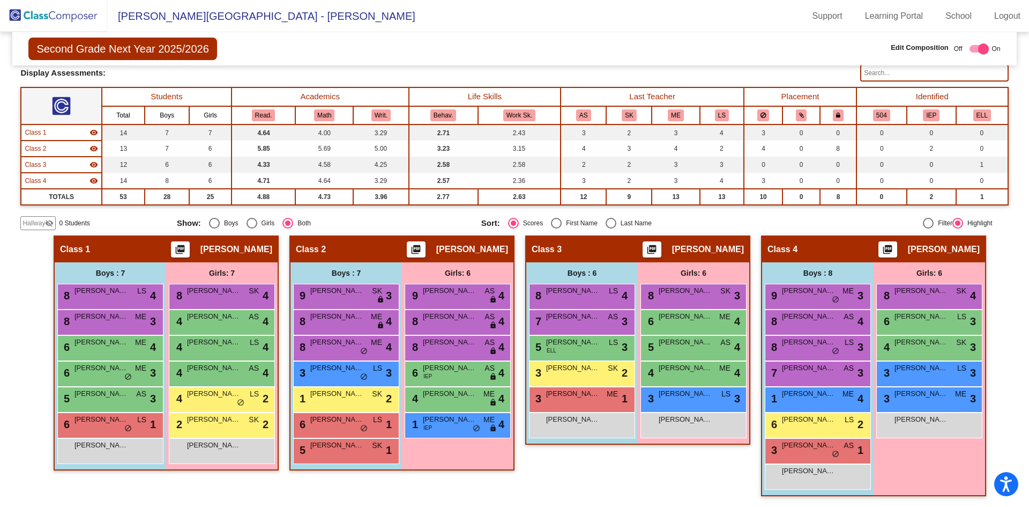
click at [752, 382] on div "Hallway - Hallway Class picture_as_pdf Add Student First Name Last Name Student…" at bounding box center [514, 370] width 988 height 271
click at [752, 383] on div "Hallway - Hallway Class picture_as_pdf Add Student First Name Last Name Student…" at bounding box center [514, 370] width 988 height 271
click at [903, 458] on div "Girls: 6 8 [PERSON_NAME] SK lock do_not_disturb_alt 4 6 [PERSON_NAME] LS lock d…" at bounding box center [929, 378] width 111 height 233
click at [599, 424] on div "[PERSON_NAME] lock do_not_disturb_alt" at bounding box center [581, 424] width 102 height 22
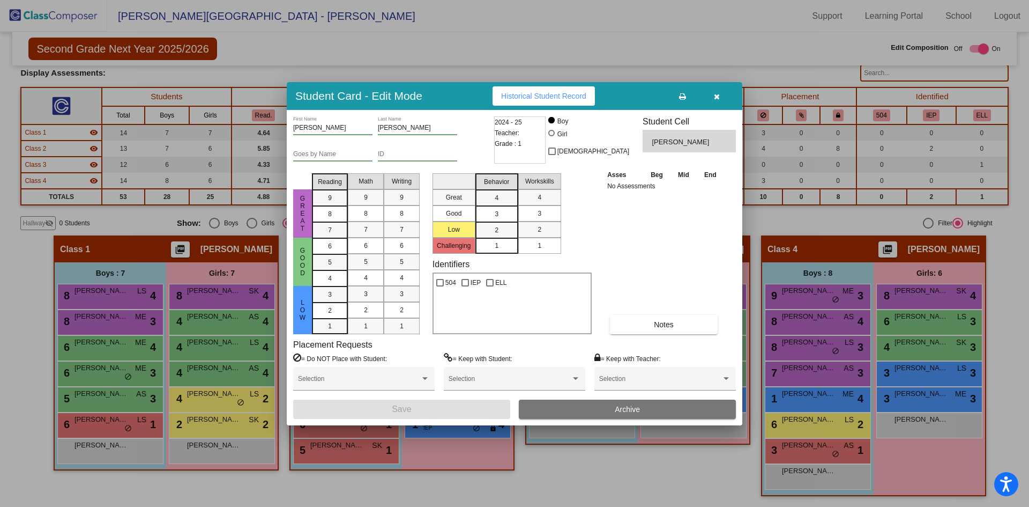
click at [719, 96] on icon "button" at bounding box center [717, 97] width 6 height 8
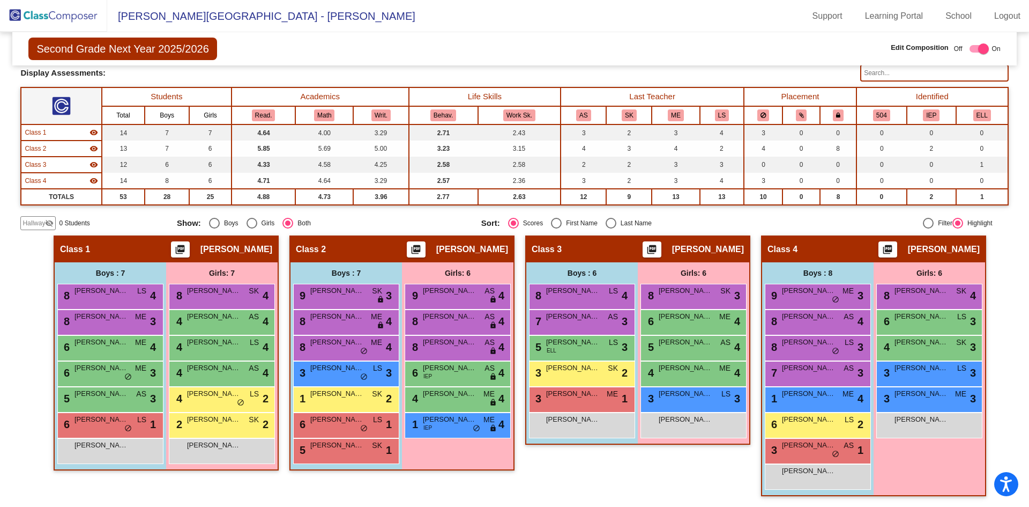
click at [55, 13] on img at bounding box center [53, 16] width 107 height 32
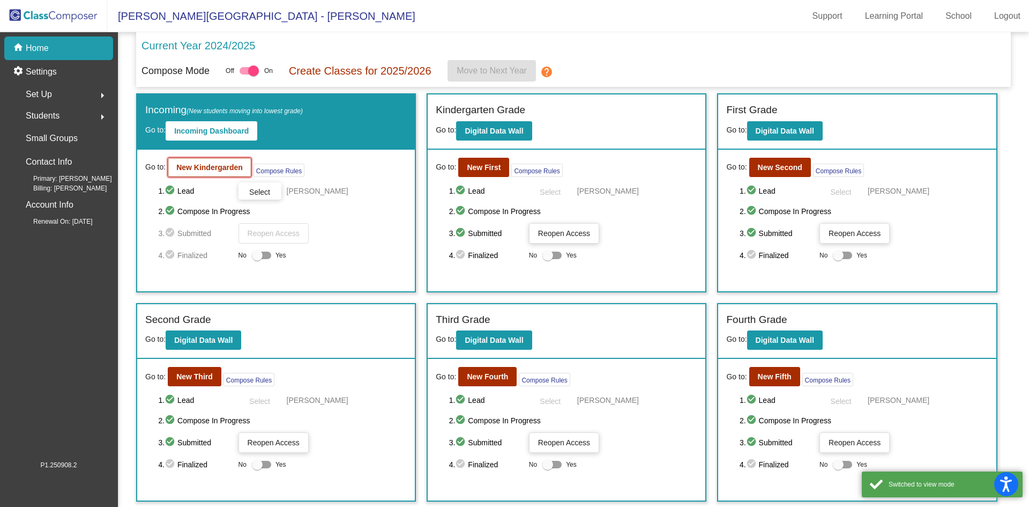
click at [225, 167] on b "New Kindergarden" at bounding box center [209, 167] width 66 height 9
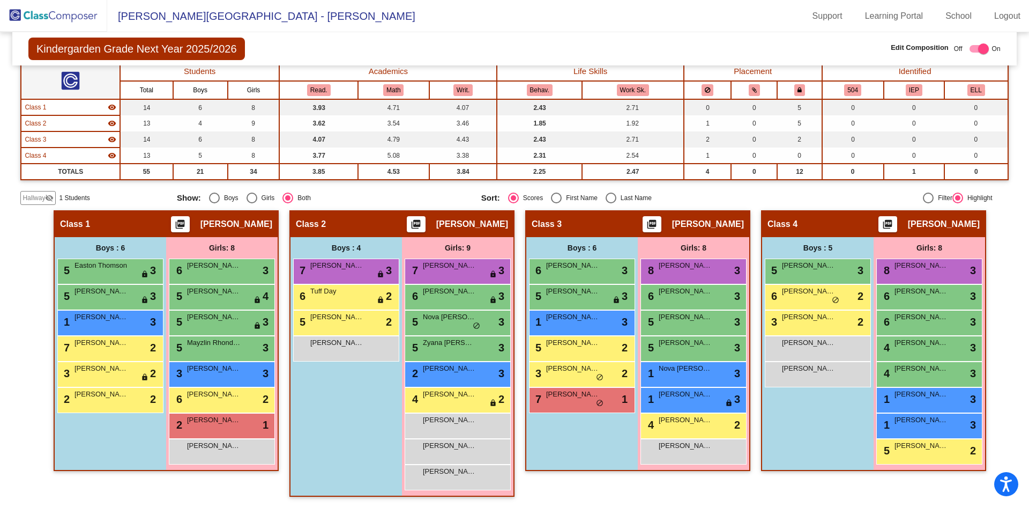
scroll to position [75, 0]
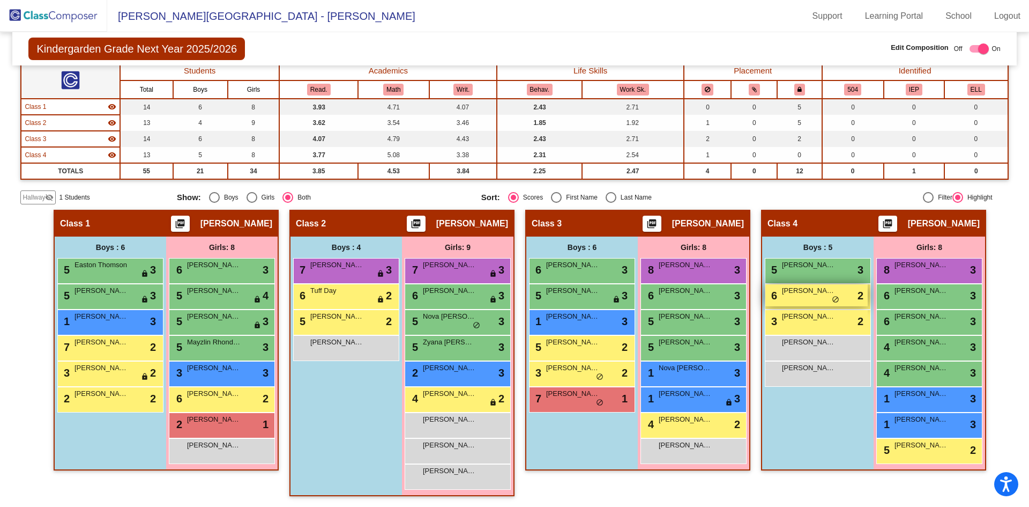
click at [832, 300] on span "do_not_disturb_alt" at bounding box center [836, 299] width 8 height 9
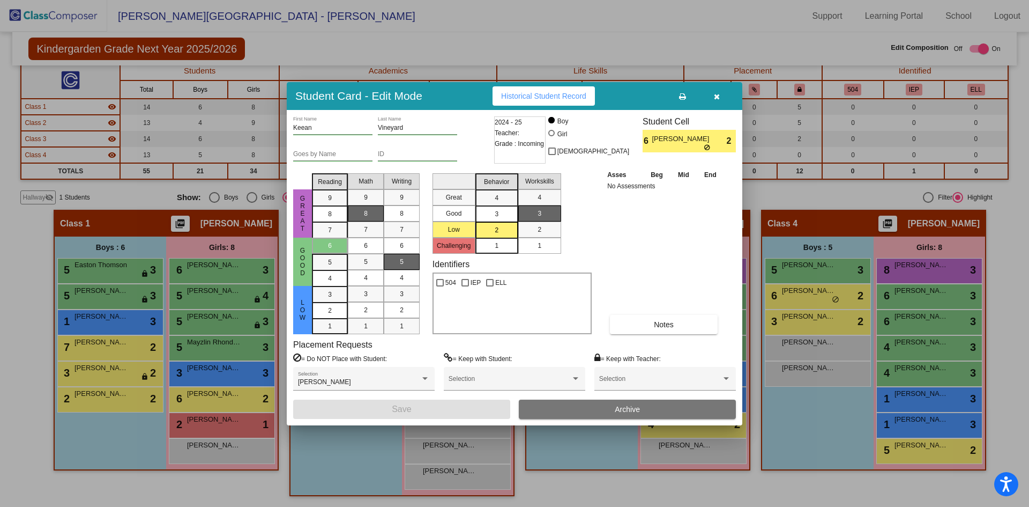
click at [714, 93] on icon "button" at bounding box center [717, 97] width 6 height 8
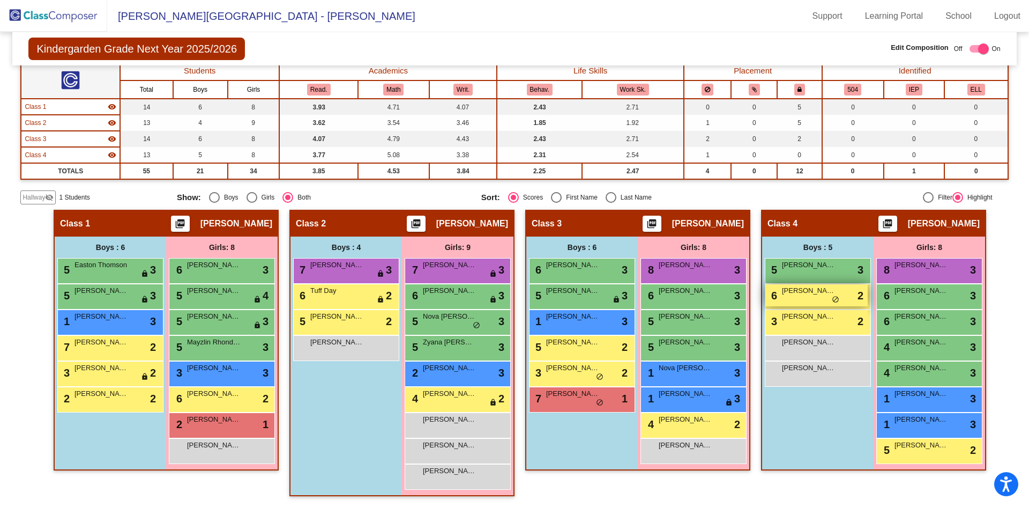
click at [810, 296] on div "6 [PERSON_NAME] lock do_not_disturb_alt 2" at bounding box center [816, 295] width 102 height 22
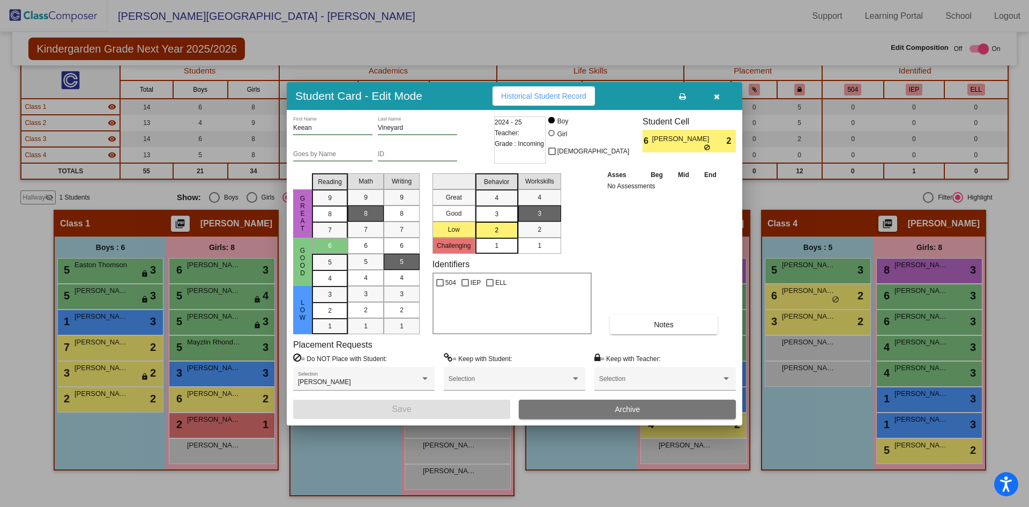
click at [720, 100] on button "button" at bounding box center [717, 95] width 34 height 19
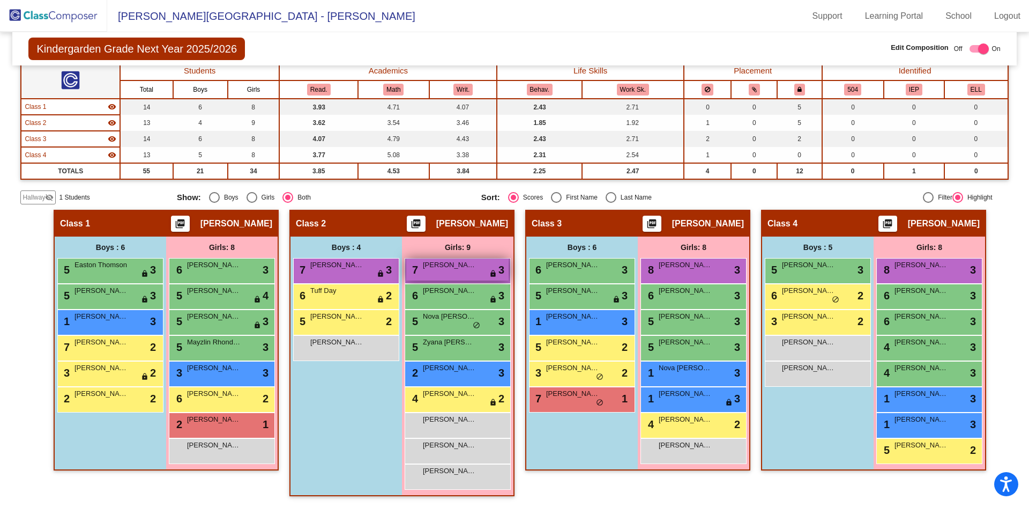
click at [480, 265] on div "7 [PERSON_NAME] lock do_not_disturb_alt 3" at bounding box center [457, 269] width 102 height 22
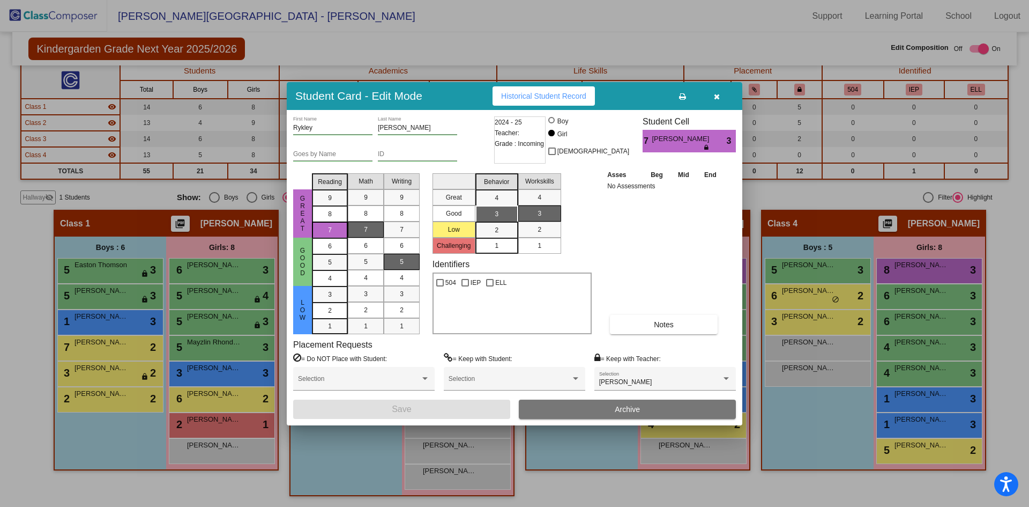
click at [716, 97] on icon "button" at bounding box center [717, 97] width 6 height 8
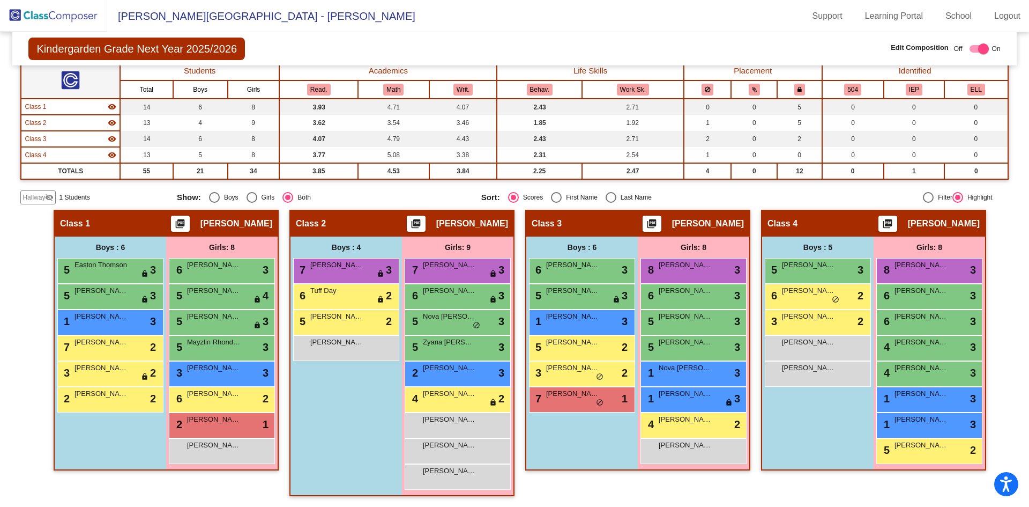
click at [752, 288] on div "Hallway - Hallway Class picture_as_pdf Add Student First Name Last Name Student…" at bounding box center [514, 358] width 988 height 297
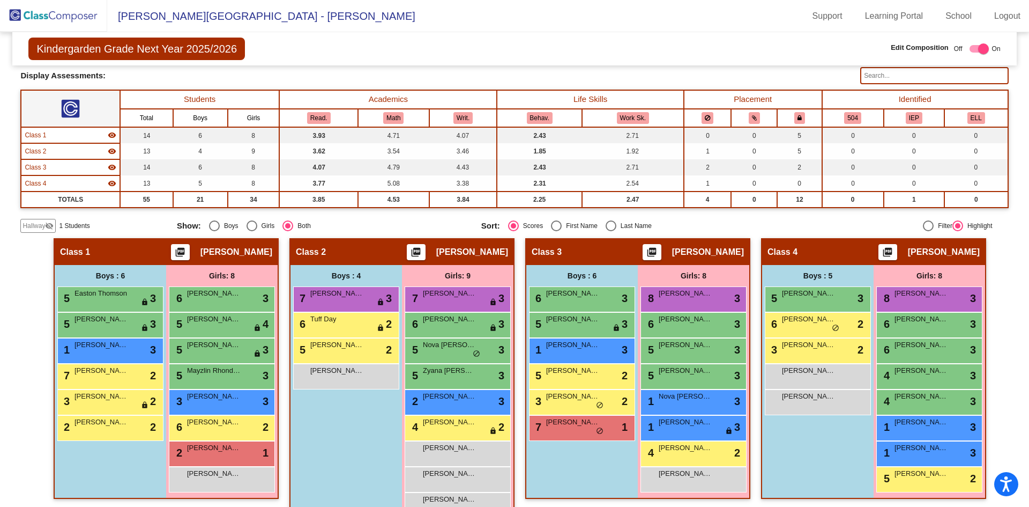
scroll to position [0, 0]
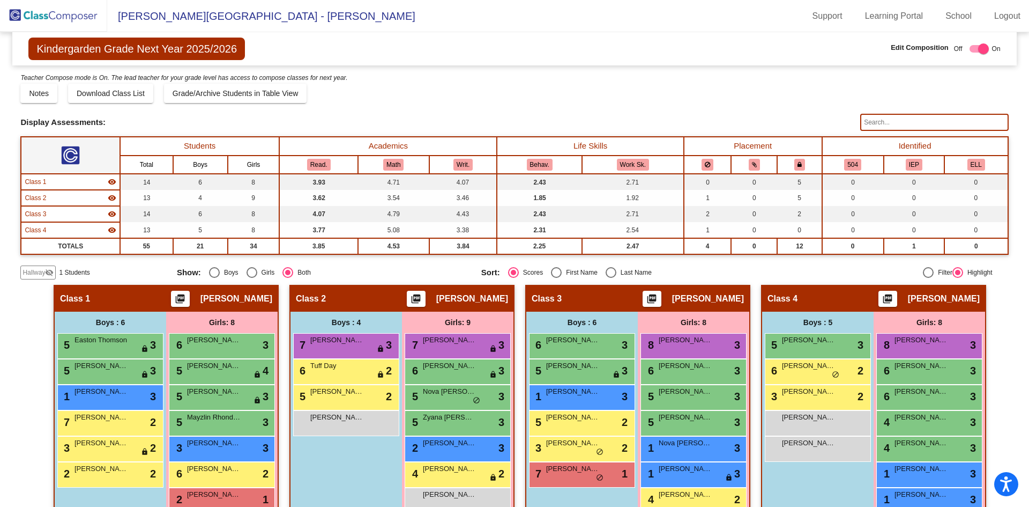
click at [504, 112] on div "Display Scores for Years: [DATE] - [DATE] [DATE] - [DATE] Grade/Archive Student…" at bounding box center [514, 175] width 988 height 207
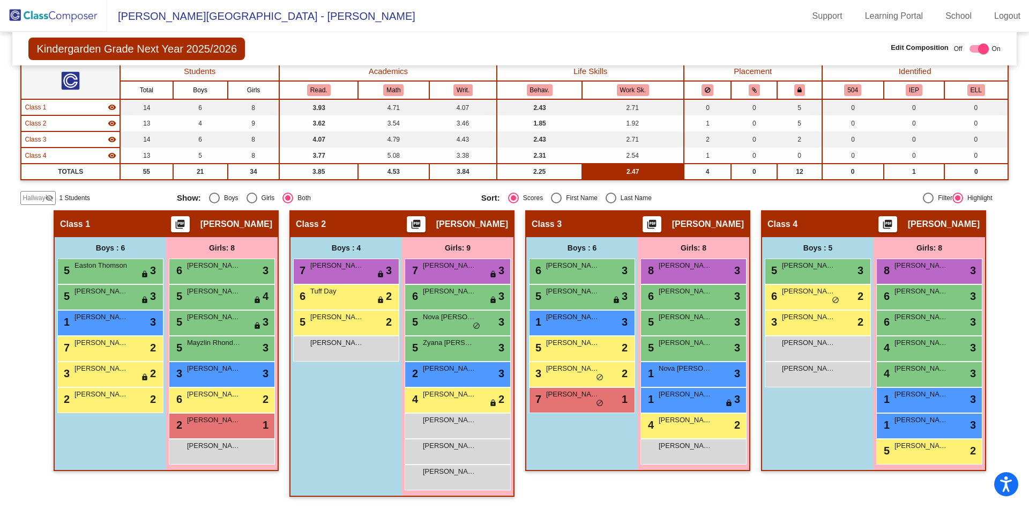
scroll to position [75, 0]
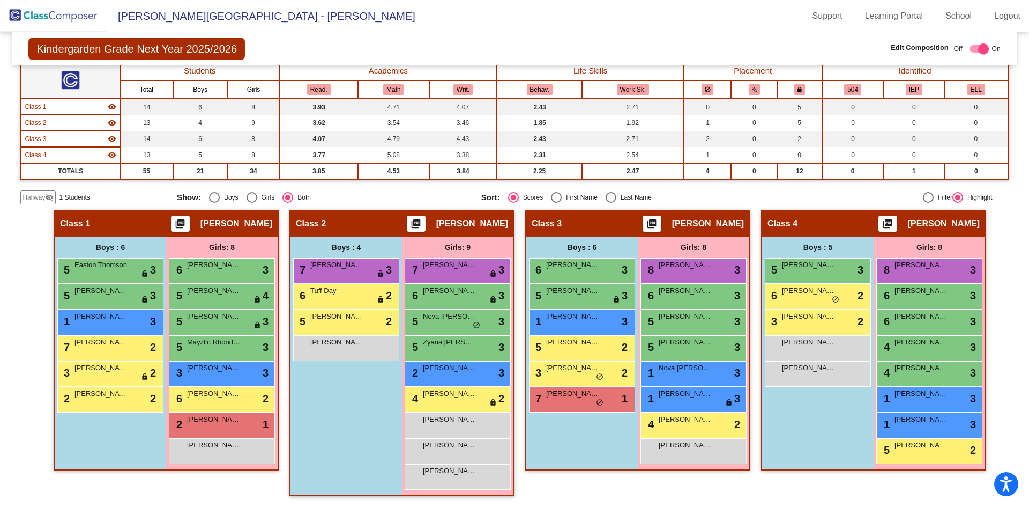
click at [76, 20] on img at bounding box center [53, 16] width 107 height 32
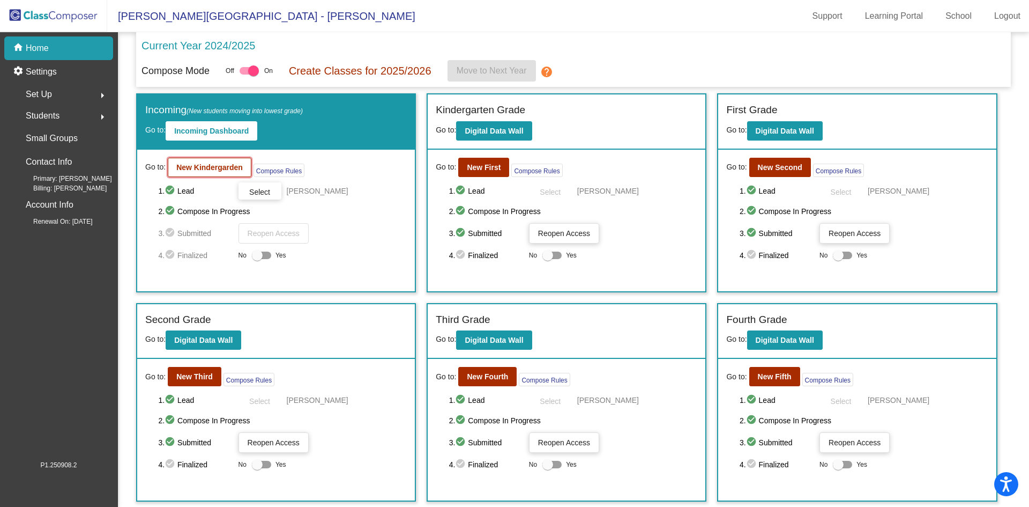
click at [225, 170] on b "New Kindergarden" at bounding box center [209, 167] width 66 height 9
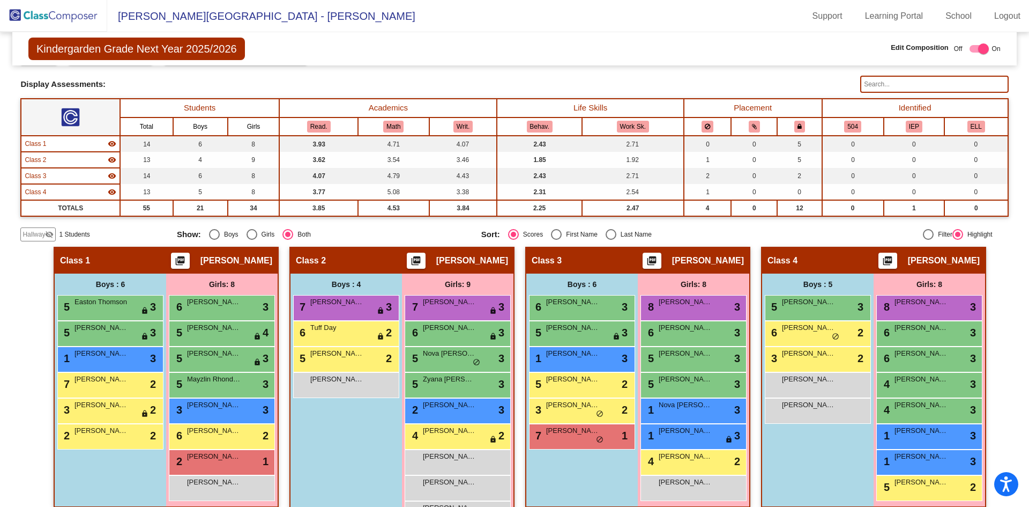
scroll to position [75, 0]
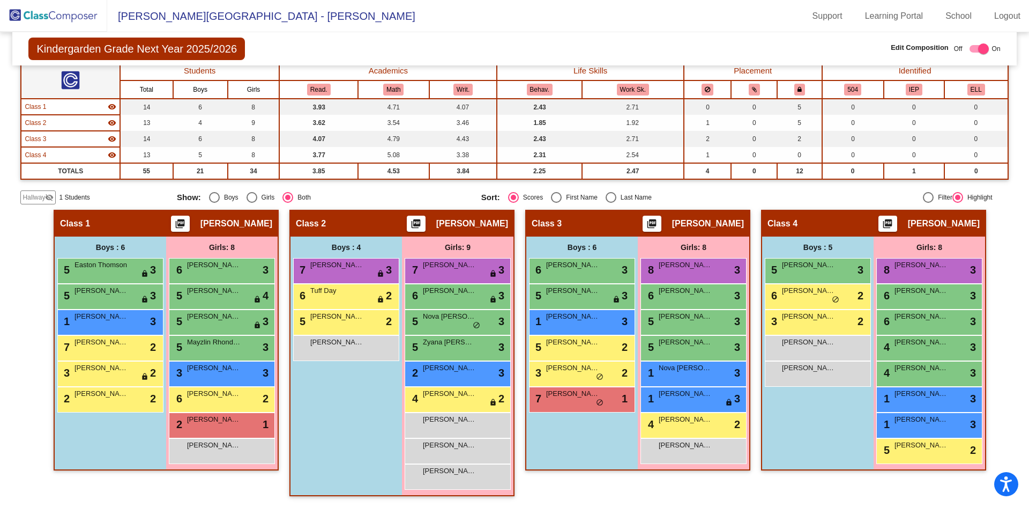
click at [49, 198] on mat-icon "visibility_off" at bounding box center [49, 197] width 9 height 9
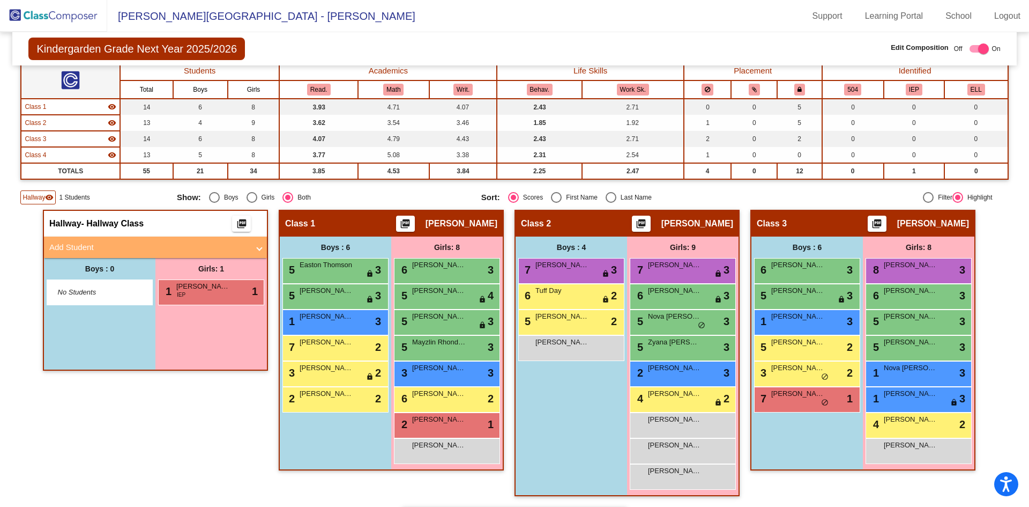
click at [186, 241] on mat-panel-title "Add Student" at bounding box center [148, 247] width 199 height 12
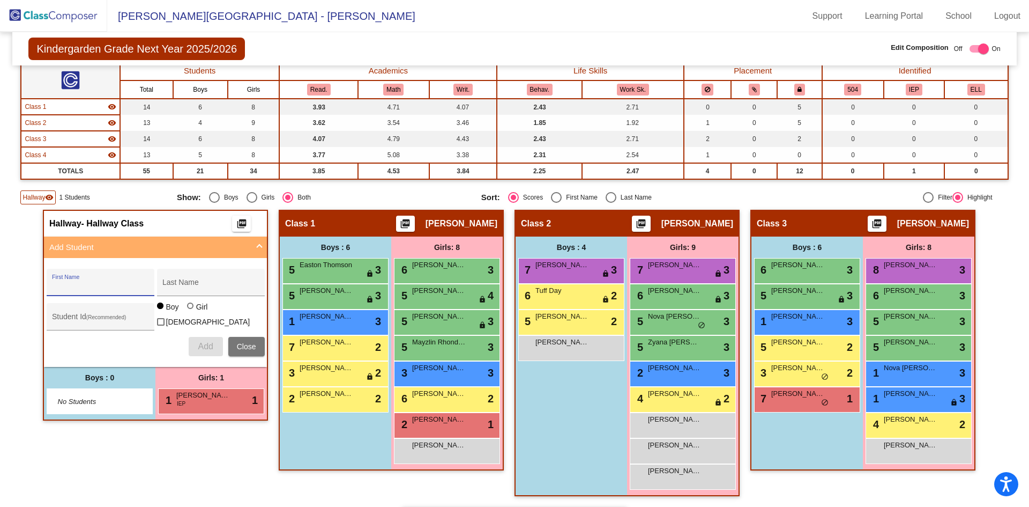
click at [118, 284] on input "First Name" at bounding box center [100, 286] width 96 height 9
type input "S"
type input "Rylie"
type input "[PERSON_NAME]"
click at [187, 309] on div at bounding box center [190, 305] width 6 height 6
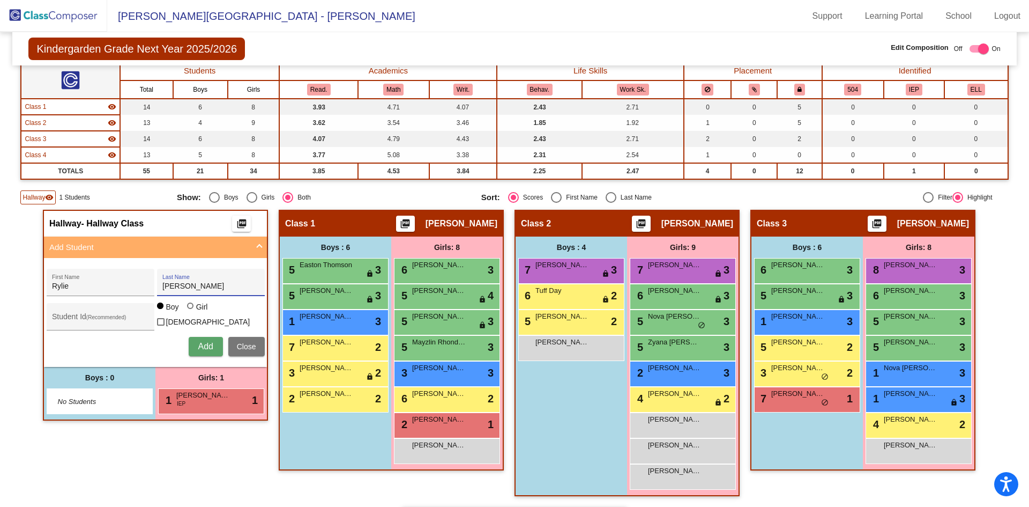
click at [191, 311] on input "Girl" at bounding box center [191, 311] width 1 height 1
radio input "true"
click at [194, 343] on button "Add" at bounding box center [206, 346] width 34 height 19
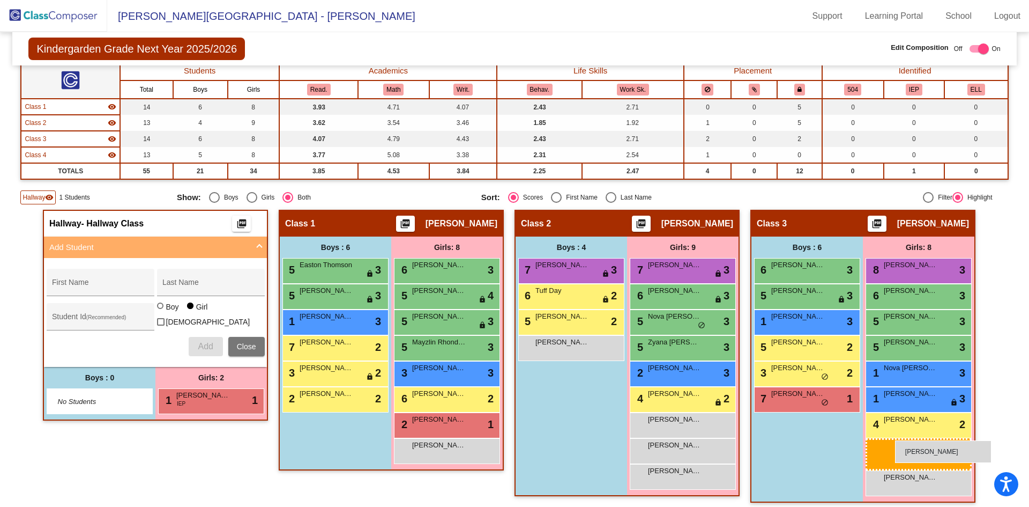
drag, startPoint x: 197, startPoint y: 422, endPoint x: 895, endPoint y: 440, distance: 698.1
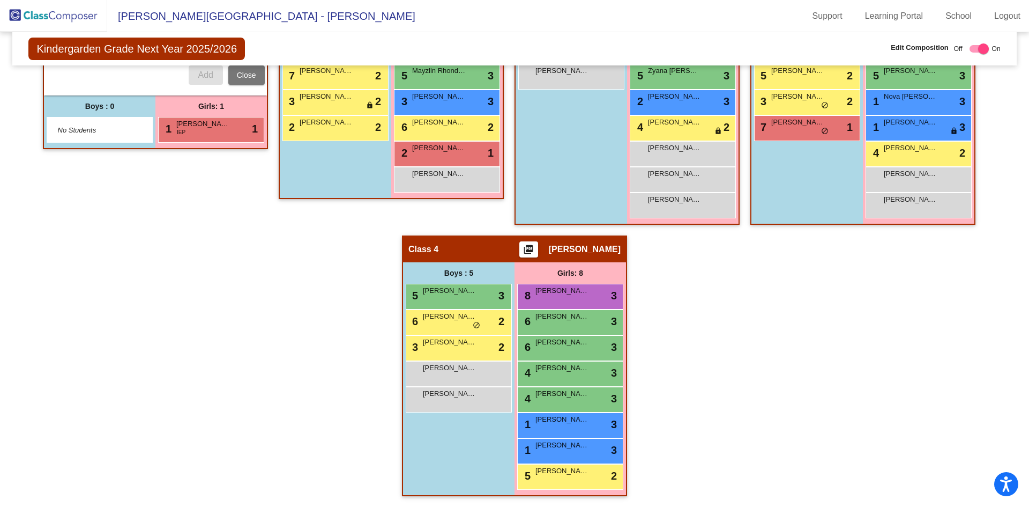
scroll to position [25, 0]
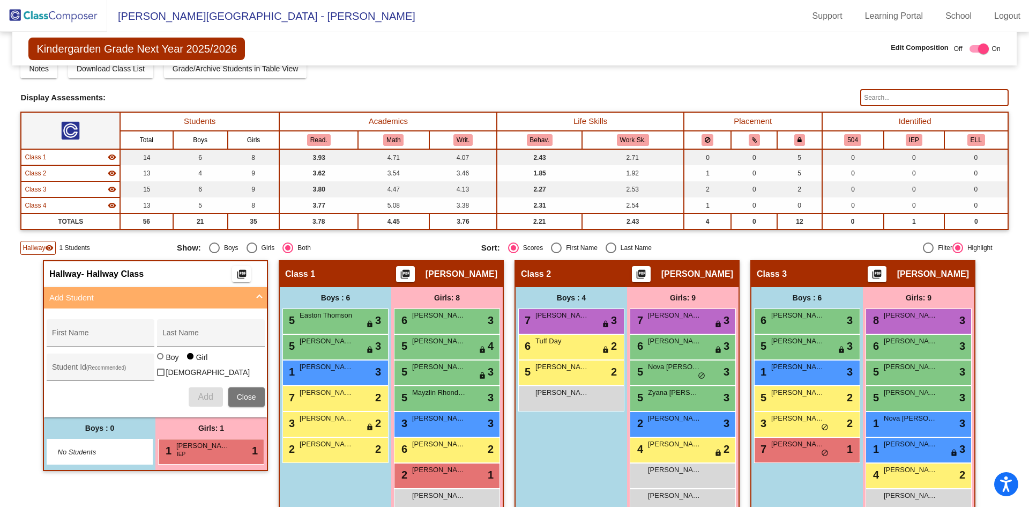
click at [60, 13] on img at bounding box center [53, 16] width 107 height 32
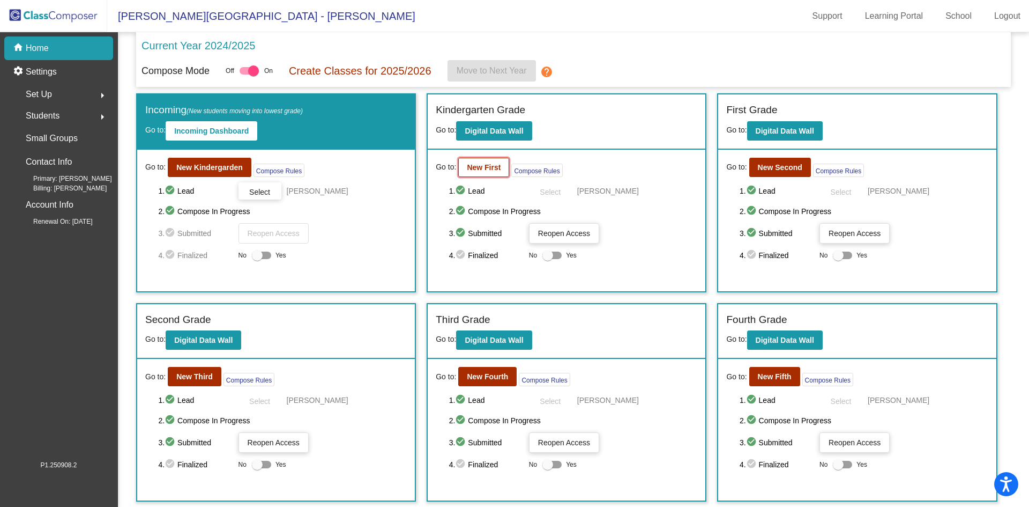
click at [465, 175] on button "New First" at bounding box center [483, 167] width 51 height 19
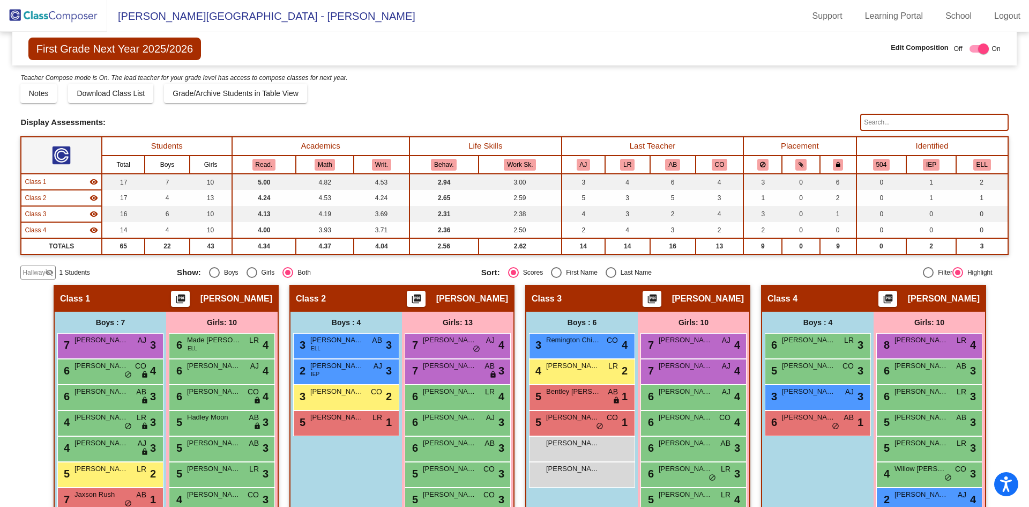
click at [45, 14] on img at bounding box center [53, 16] width 107 height 32
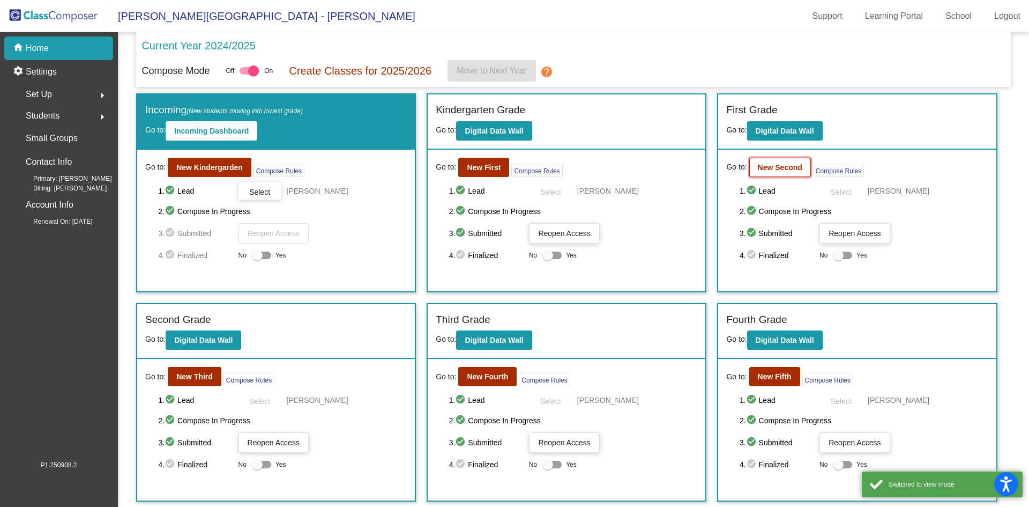
click at [788, 163] on b "New Second" at bounding box center [780, 167] width 44 height 9
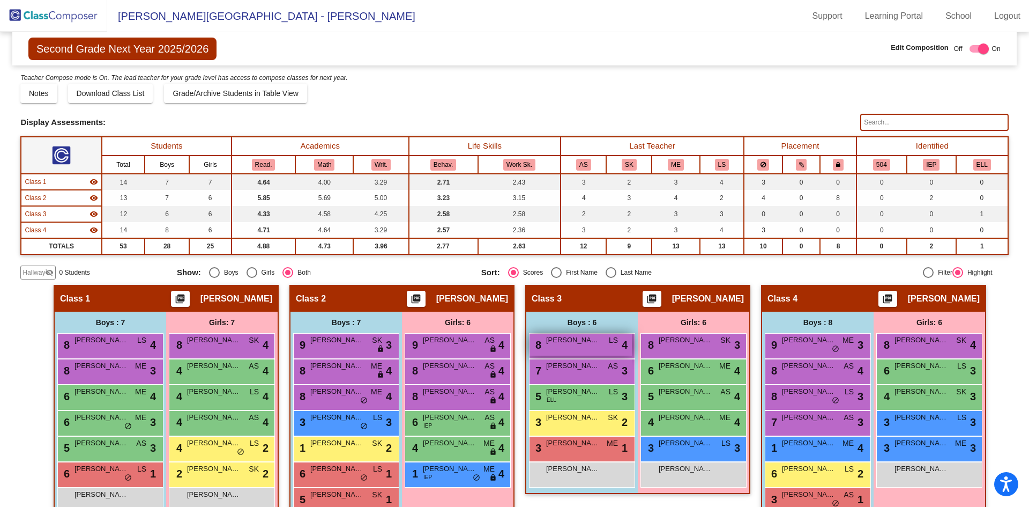
scroll to position [49, 0]
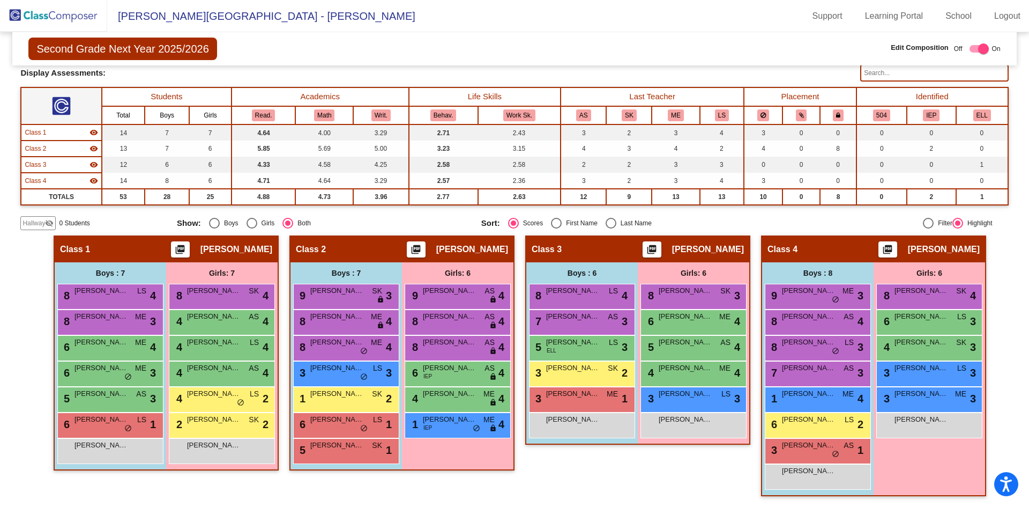
click at [49, 219] on mat-icon "visibility_off" at bounding box center [49, 223] width 9 height 9
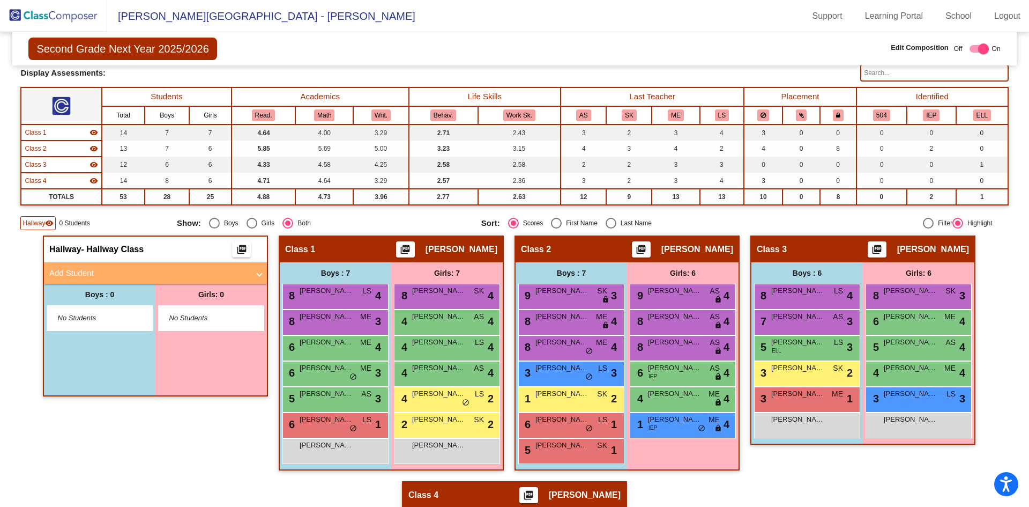
click at [102, 275] on mat-panel-title "Add Student" at bounding box center [148, 273] width 199 height 12
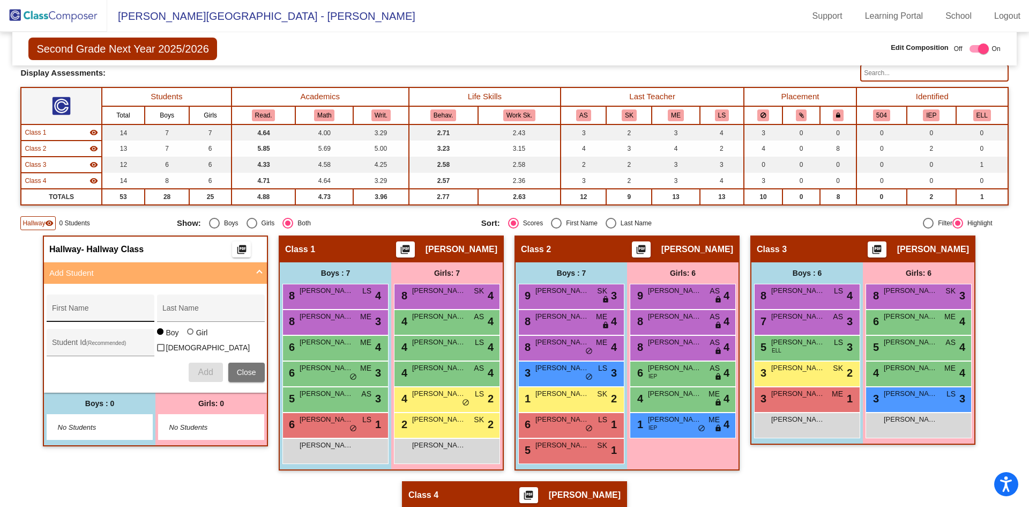
click at [102, 305] on div "First Name" at bounding box center [100, 311] width 96 height 22
type input "Easton"
type input "[PERSON_NAME]"
click at [201, 372] on span "Add" at bounding box center [205, 371] width 15 height 9
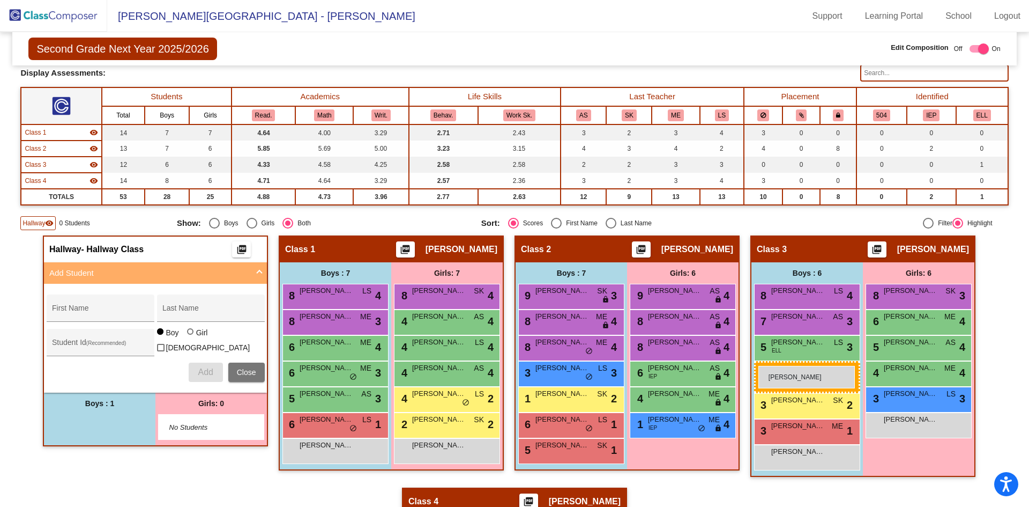
drag, startPoint x: 108, startPoint y: 426, endPoint x: 758, endPoint y: 366, distance: 653.0
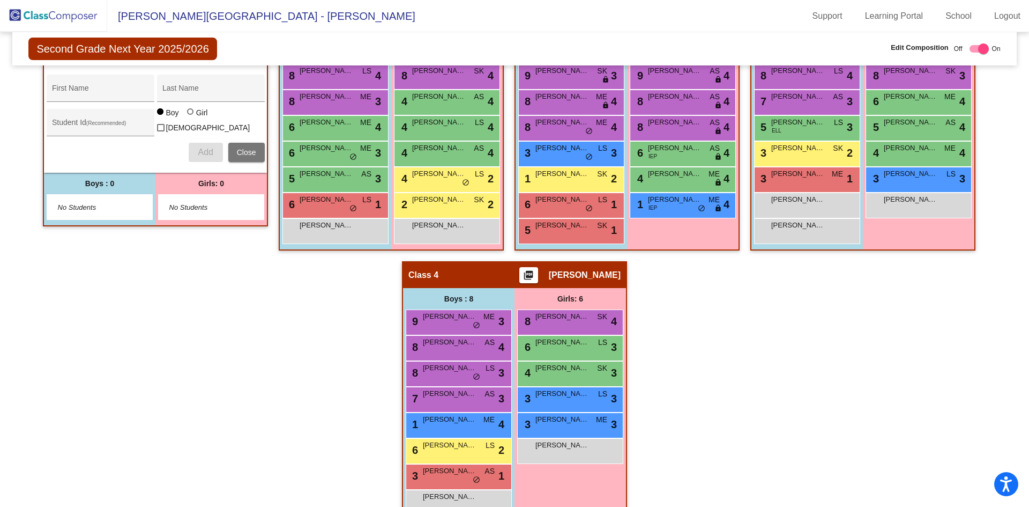
scroll to position [295, 0]
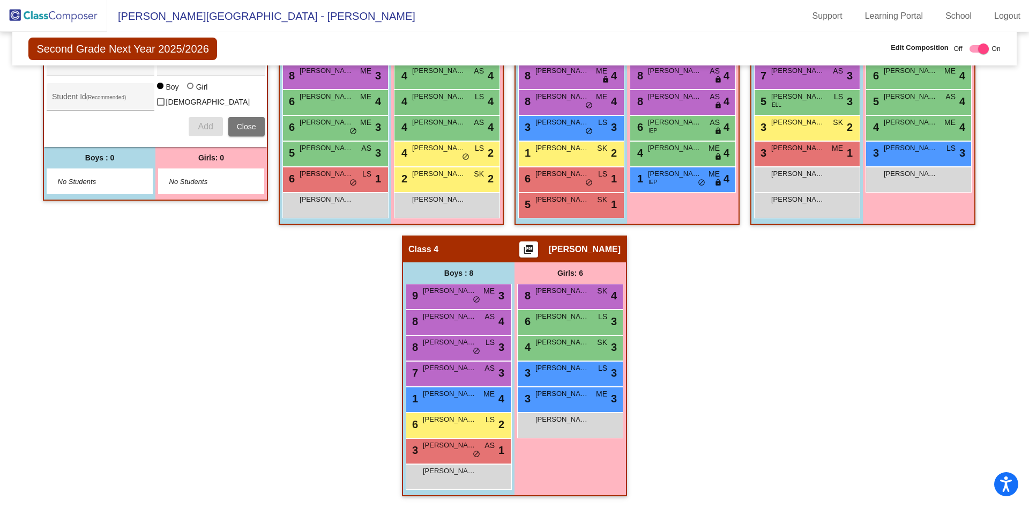
click at [64, 20] on img at bounding box center [53, 16] width 107 height 32
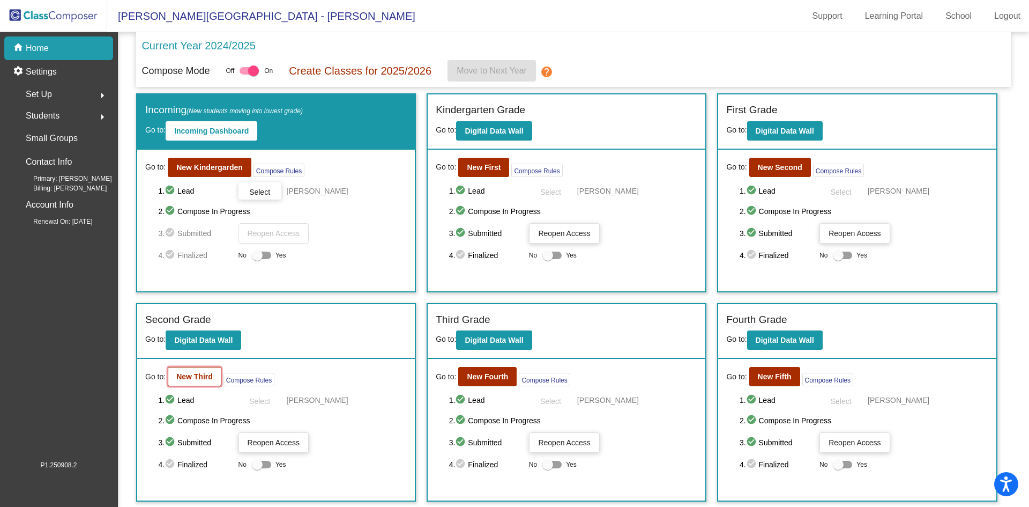
click at [185, 382] on button "New Third" at bounding box center [195, 376] width 54 height 19
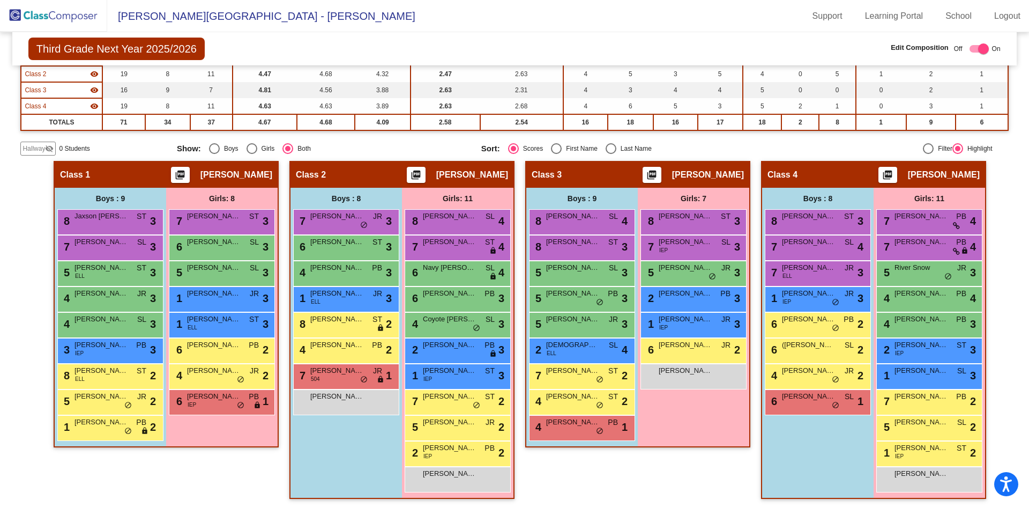
scroll to position [127, 0]
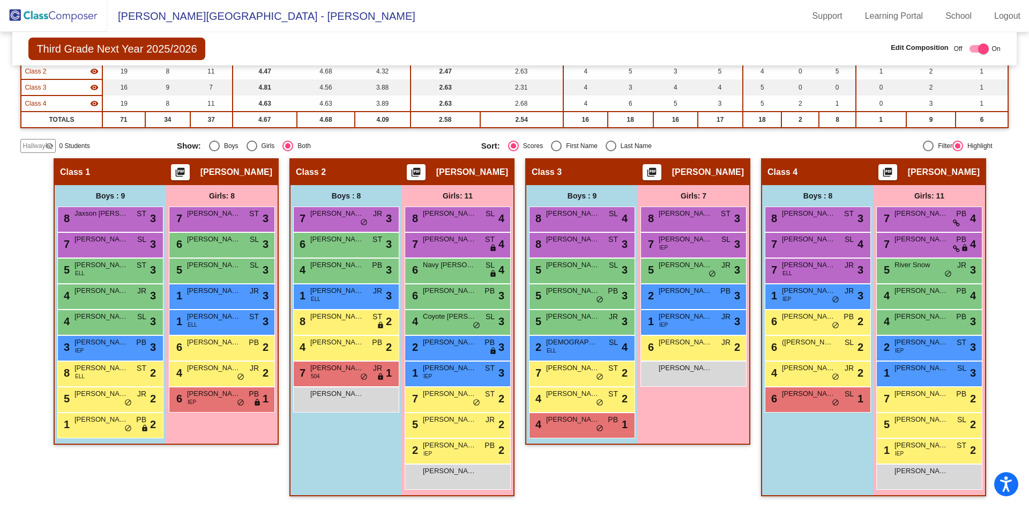
click at [519, 217] on div "Hallway - Hallway Class picture_as_pdf Add Student First Name Last Name Student…" at bounding box center [514, 332] width 988 height 348
click at [754, 400] on div "Hallway - Hallway Class picture_as_pdf Add Student First Name Last Name Student…" at bounding box center [514, 332] width 988 height 348
click at [756, 377] on div "Hallway - Hallway Class picture_as_pdf Add Student First Name Last Name Student…" at bounding box center [514, 332] width 988 height 348
click at [518, 177] on div "Hallway - Hallway Class picture_as_pdf Add Student First Name Last Name Student…" at bounding box center [514, 332] width 988 height 348
click at [68, 20] on img at bounding box center [53, 16] width 107 height 32
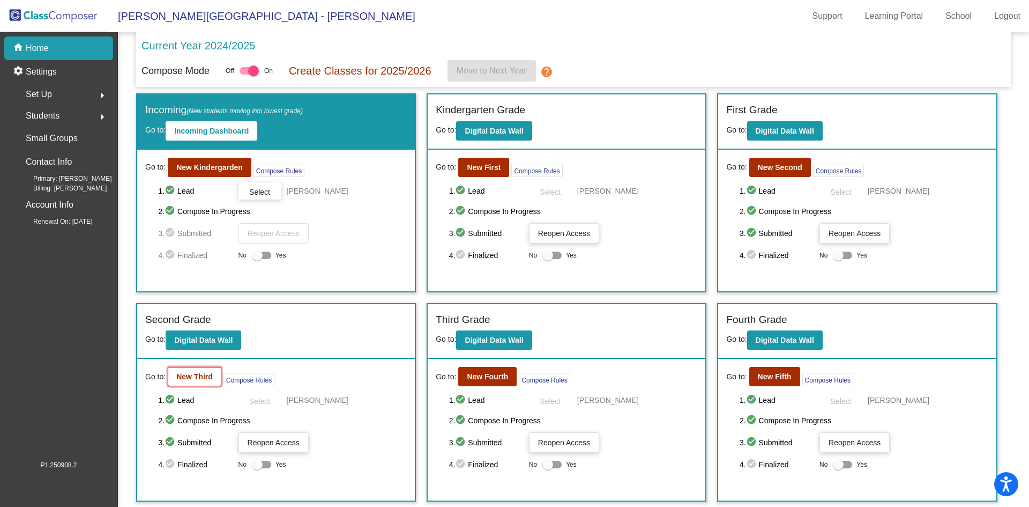
drag, startPoint x: 423, startPoint y: 297, endPoint x: 179, endPoint y: 377, distance: 257.3
click at [179, 377] on b "New Third" at bounding box center [194, 376] width 36 height 9
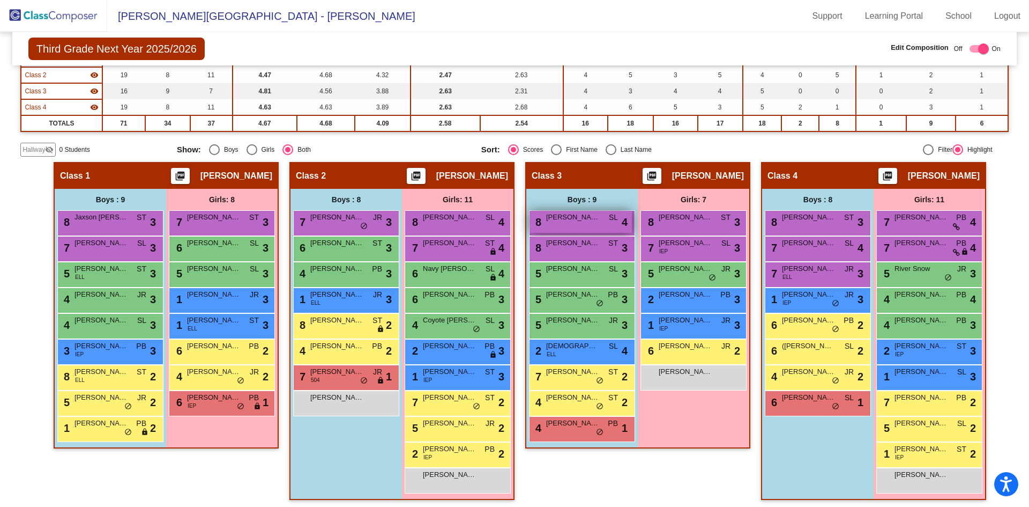
scroll to position [127, 0]
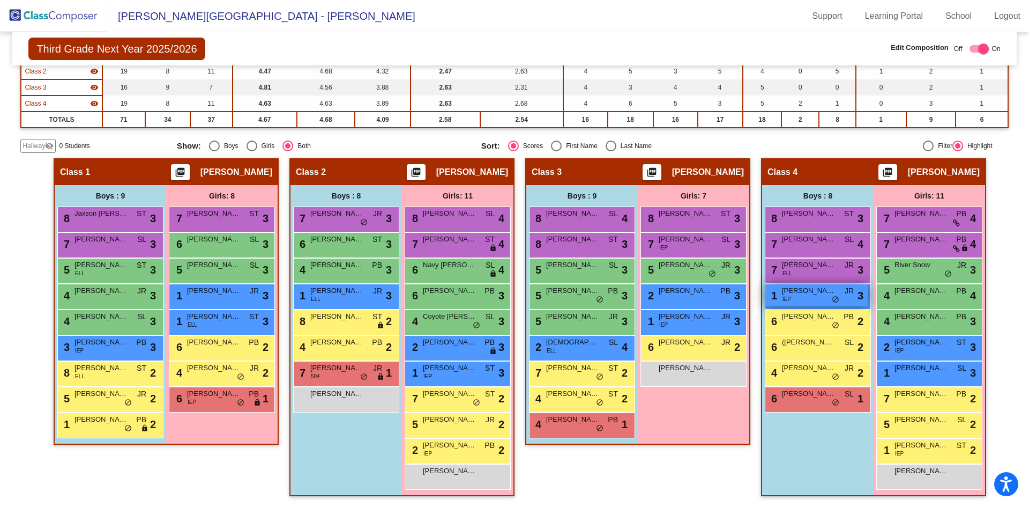
click at [829, 296] on div "1 [PERSON_NAME] IEP JR lock do_not_disturb_alt 3" at bounding box center [816, 295] width 102 height 22
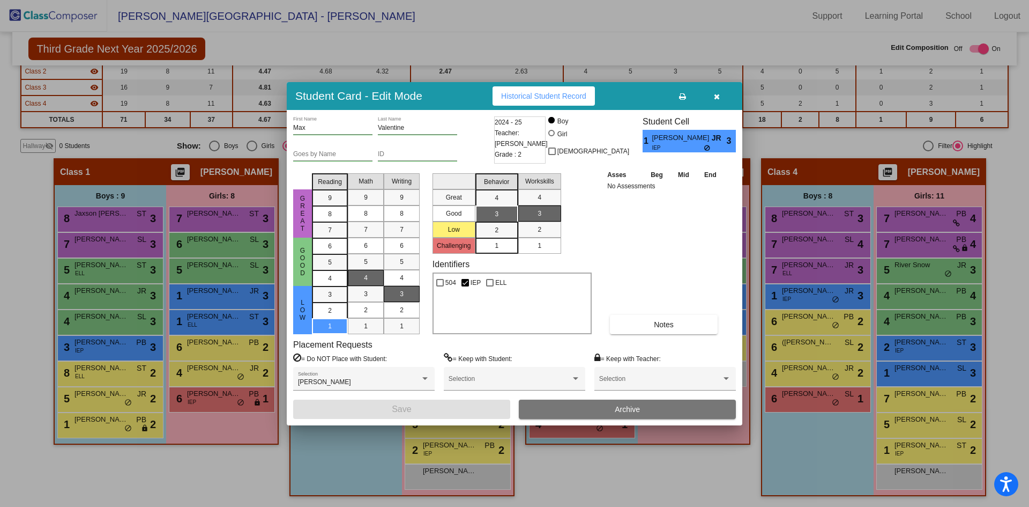
click at [718, 100] on icon "button" at bounding box center [717, 97] width 6 height 8
